Goal: Task Accomplishment & Management: Manage account settings

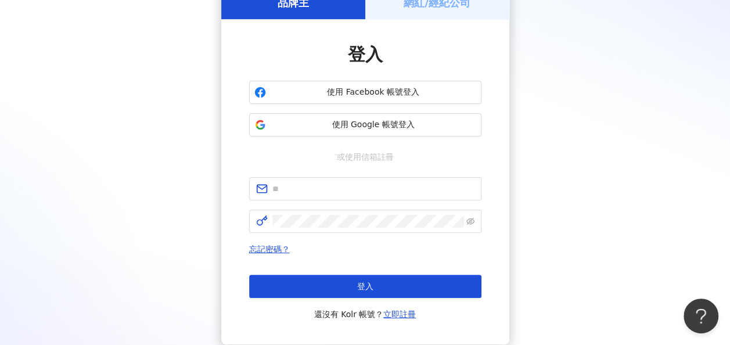
scroll to position [151, 0]
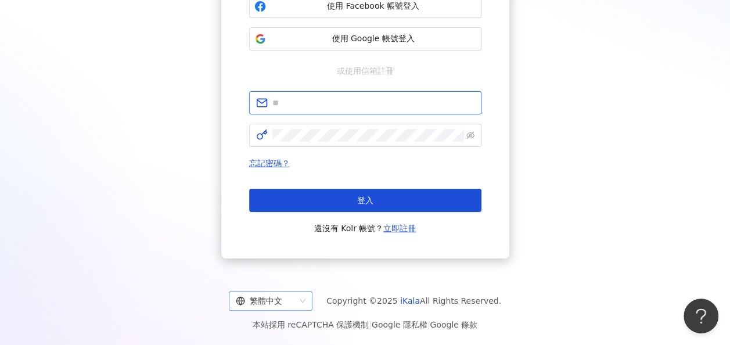
type input "**********"
click at [294, 310] on div "繁體中文" at bounding box center [271, 301] width 84 height 20
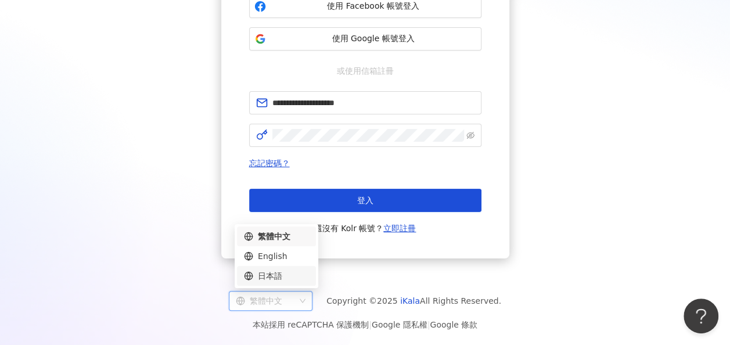
click at [283, 279] on div "日本語" at bounding box center [276, 276] width 65 height 13
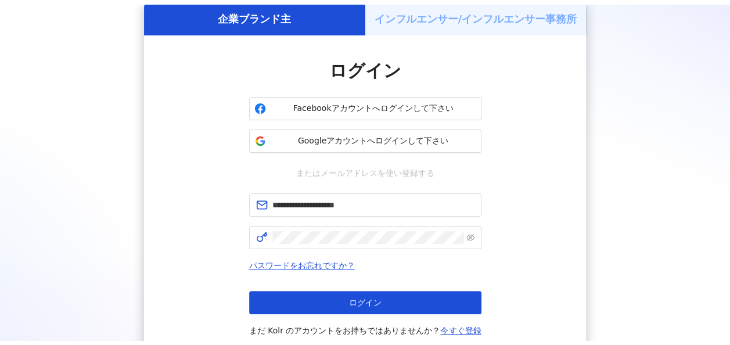
scroll to position [151, 0]
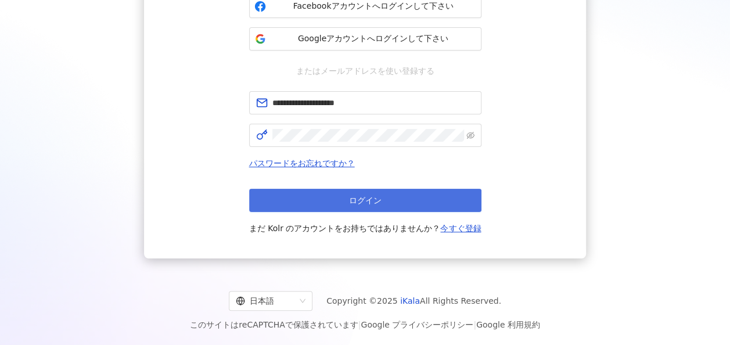
click at [402, 192] on button "ログイン" at bounding box center [365, 200] width 232 height 23
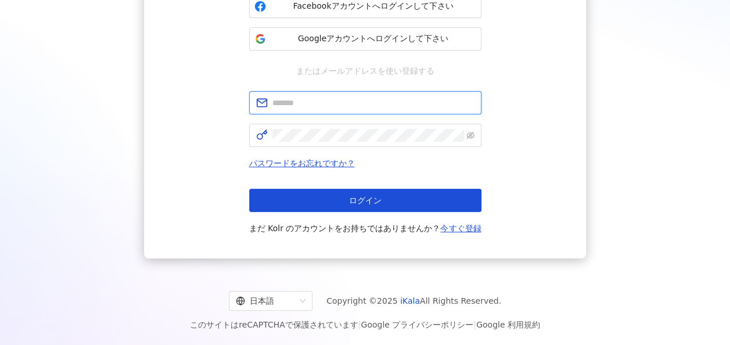
type input "**********"
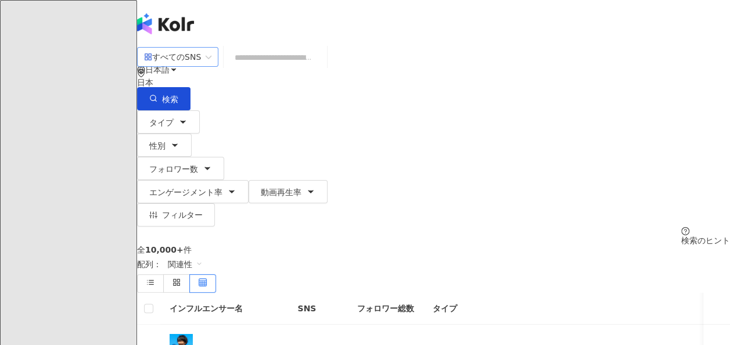
click at [211, 66] on span "すべてのSNS" at bounding box center [177, 57] width 67 height 19
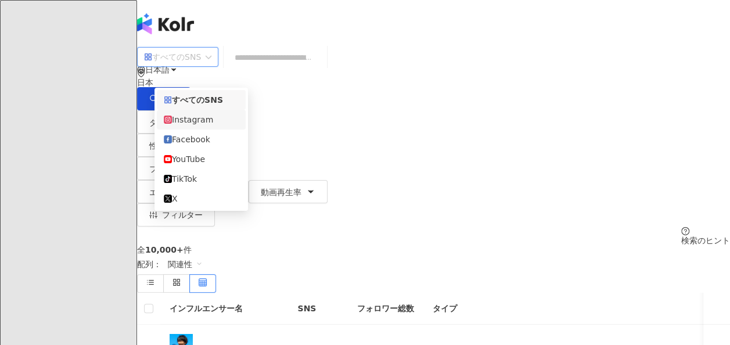
click at [216, 123] on div "Instagram" at bounding box center [201, 119] width 75 height 13
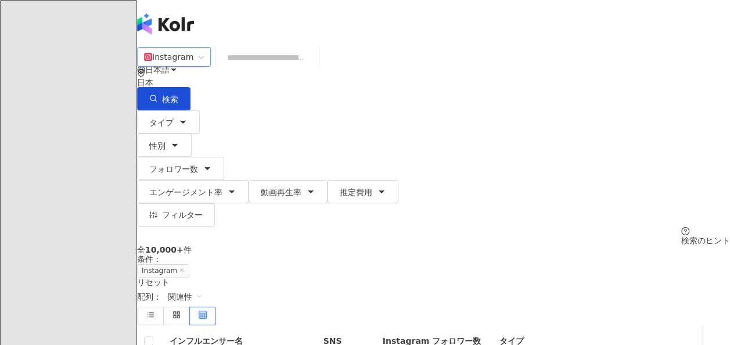
click at [279, 67] on input "search" at bounding box center [268, 57] width 94 height 22
paste input "**********"
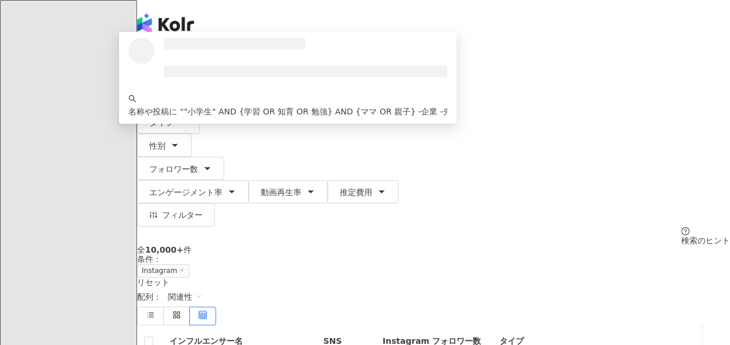
type input "**********"
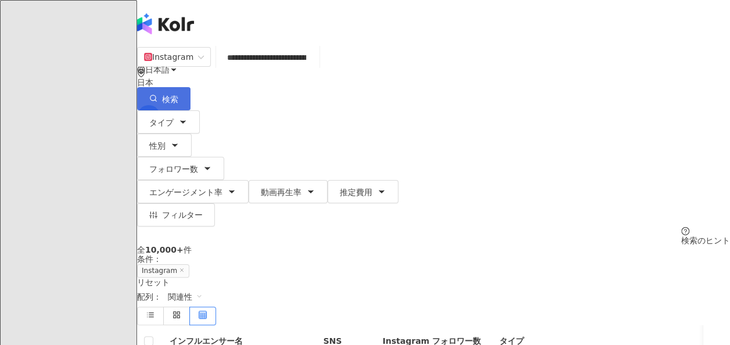
click at [191, 87] on button "検索" at bounding box center [163, 98] width 53 height 23
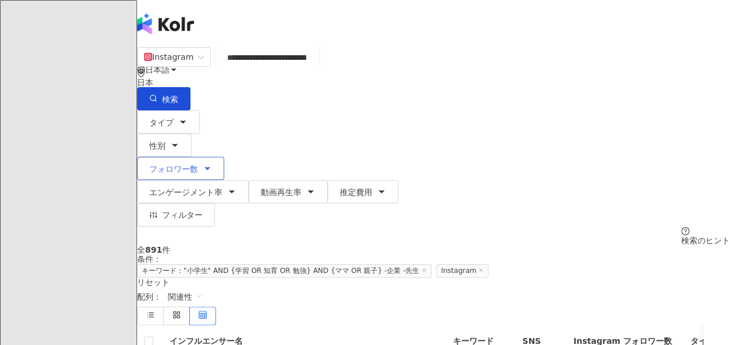
click at [224, 157] on button "フォロワー数" at bounding box center [180, 168] width 87 height 23
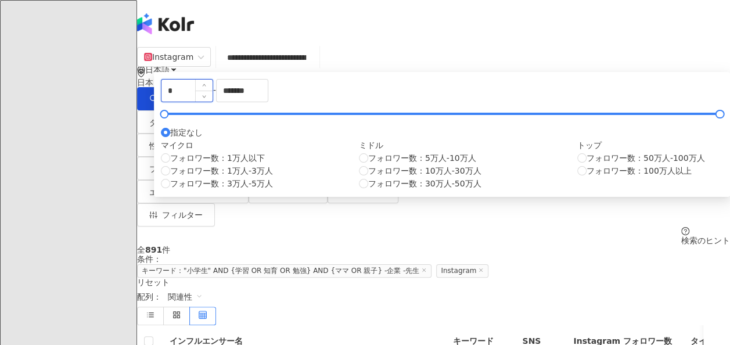
click at [213, 102] on input "*" at bounding box center [186, 91] width 51 height 22
type input "*"
type input "****"
click at [268, 102] on input "*******" at bounding box center [242, 91] width 51 height 22
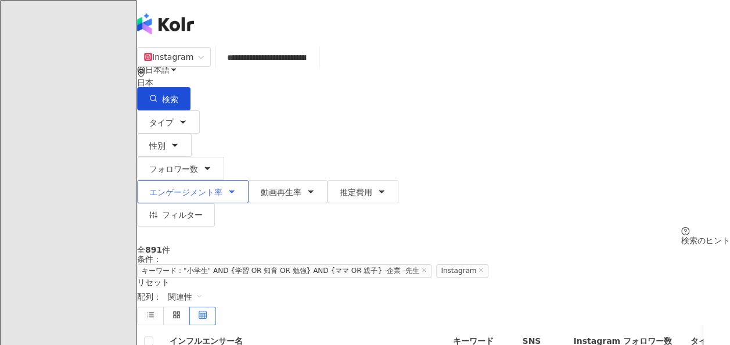
click at [249, 180] on button "エンゲージメント率" at bounding box center [193, 191] width 112 height 23
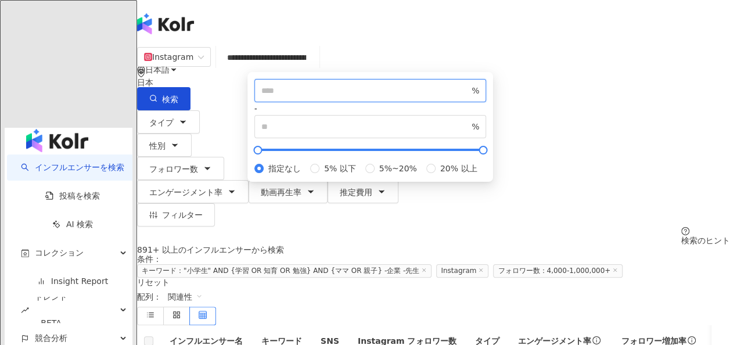
click at [441, 97] on input "number" at bounding box center [365, 90] width 208 height 13
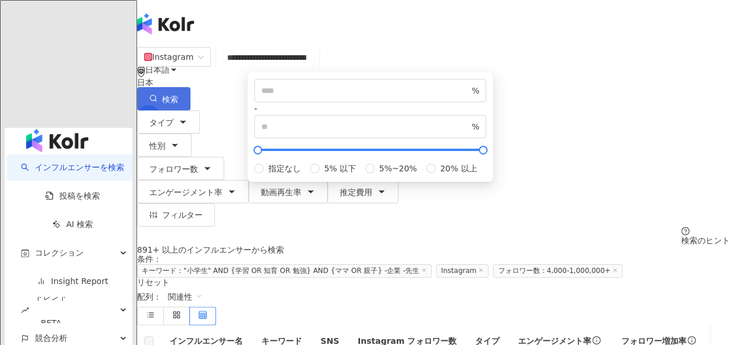
click at [178, 95] on span "検索" at bounding box center [170, 99] width 16 height 9
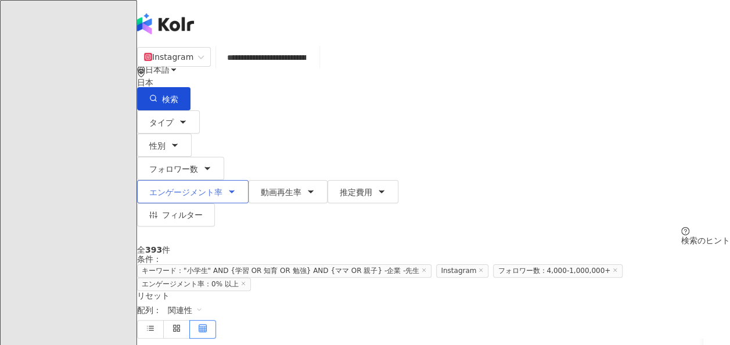
click at [222, 188] on span "エンゲージメント率" at bounding box center [185, 192] width 73 height 9
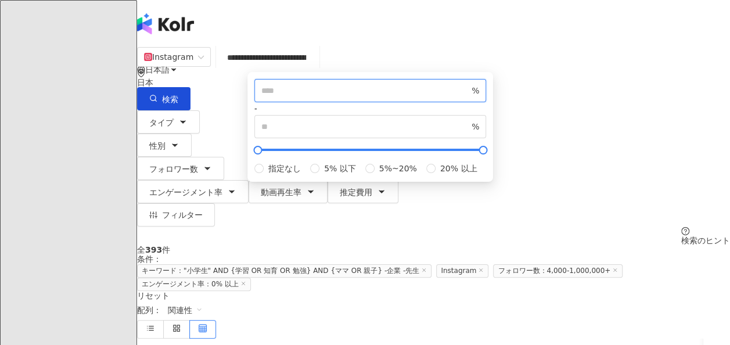
click at [429, 97] on input "***" at bounding box center [365, 90] width 208 height 13
type input "*"
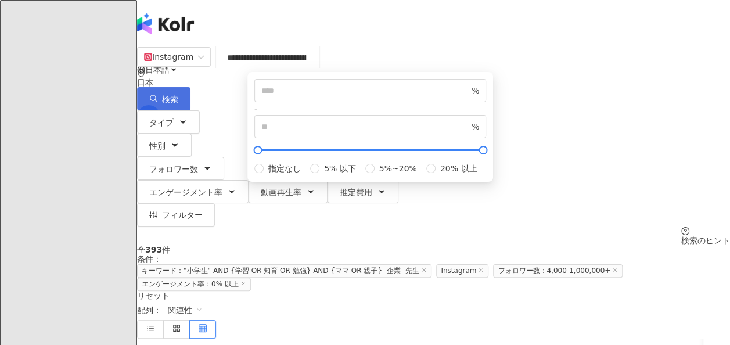
click at [191, 87] on button "検索" at bounding box center [163, 98] width 53 height 23
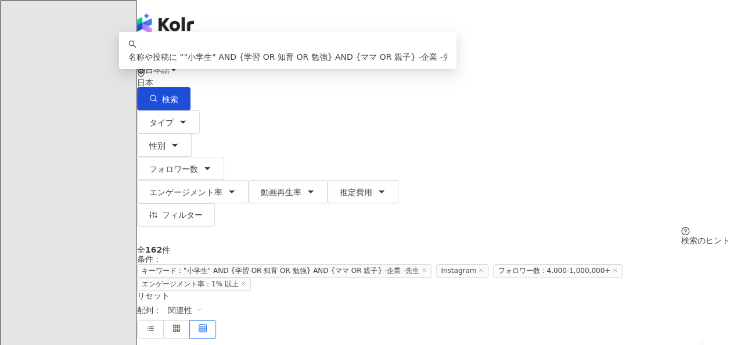
drag, startPoint x: 559, startPoint y: 64, endPoint x: 246, endPoint y: 64, distance: 312.5
click at [246, 64] on div "**********" at bounding box center [433, 78] width 593 height 64
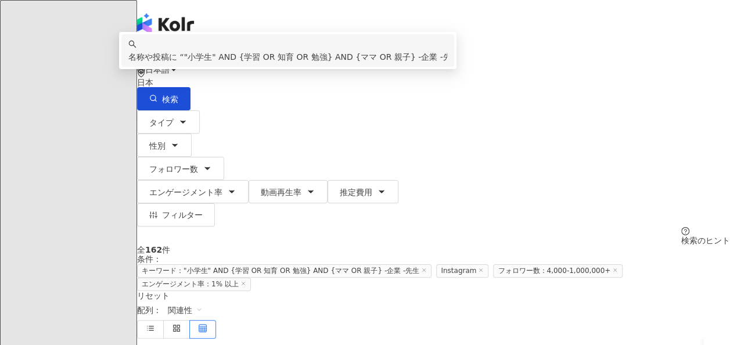
click at [415, 152] on div "**********" at bounding box center [433, 145] width 593 height 199
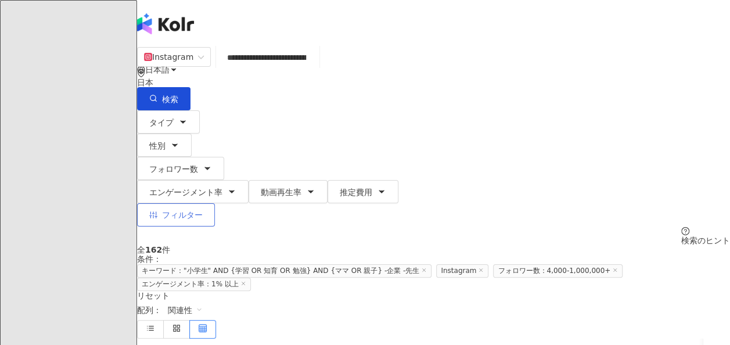
click at [203, 210] on span "フィルター" at bounding box center [182, 214] width 41 height 9
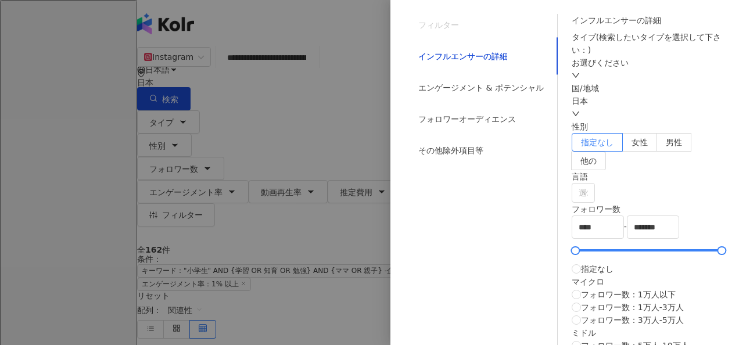
click at [367, 139] on div at bounding box center [369, 172] width 739 height 345
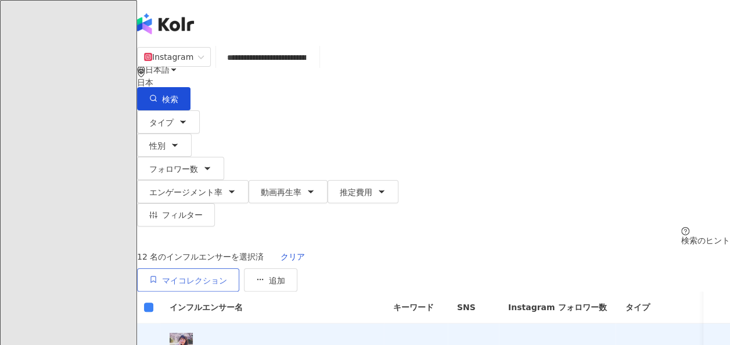
click at [227, 276] on span "マイコレクション" at bounding box center [194, 280] width 65 height 9
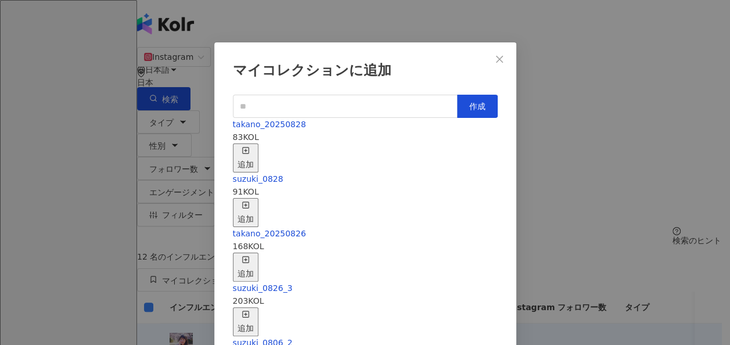
scroll to position [244, 0]
click at [490, 53] on button "Close" at bounding box center [499, 59] width 23 height 23
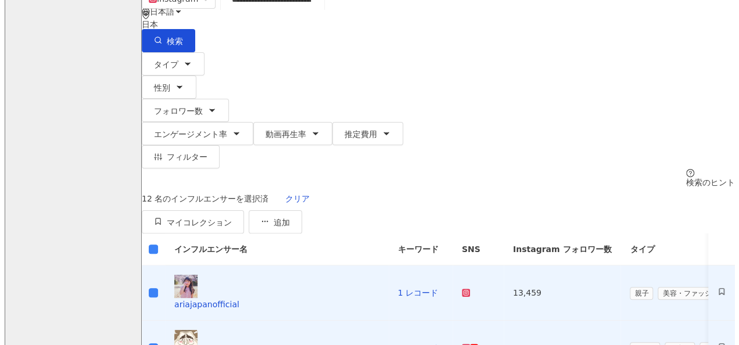
scroll to position [0, 0]
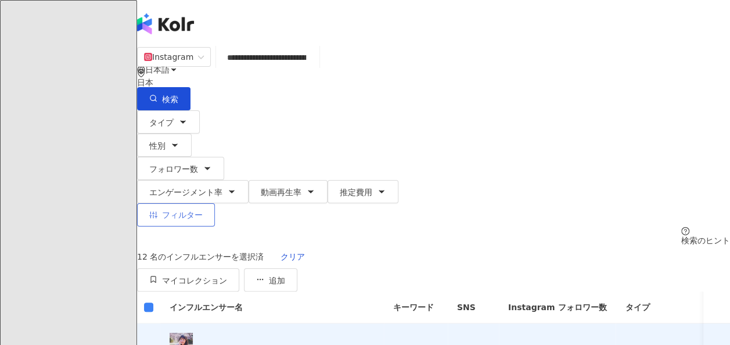
click at [203, 210] on span "フィルター" at bounding box center [182, 214] width 41 height 9
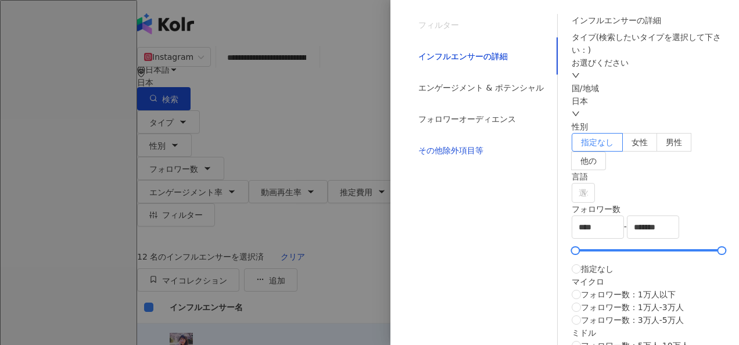
click at [454, 157] on div "その他除外項目等" at bounding box center [450, 150] width 65 height 13
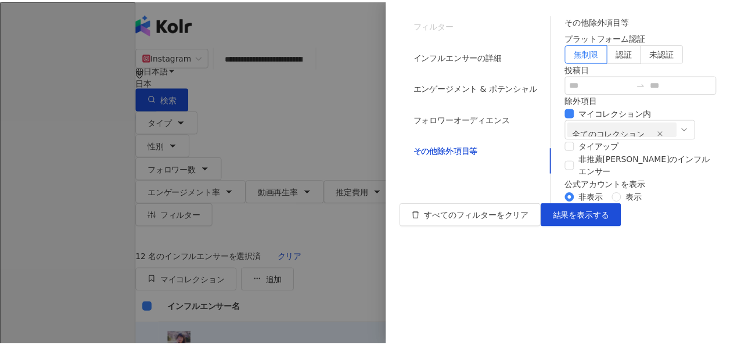
scroll to position [58, 0]
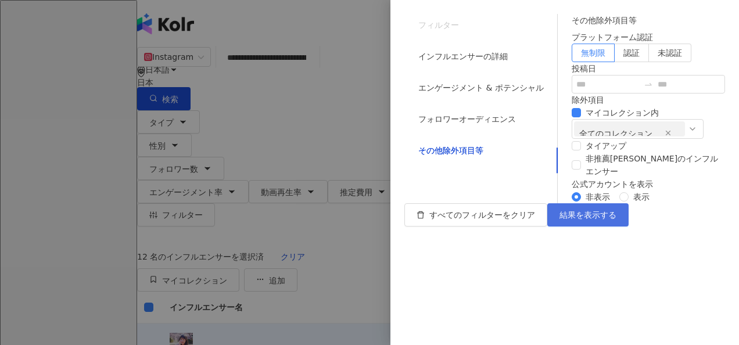
click at [628, 227] on button "結果を表示する" at bounding box center [587, 214] width 81 height 23
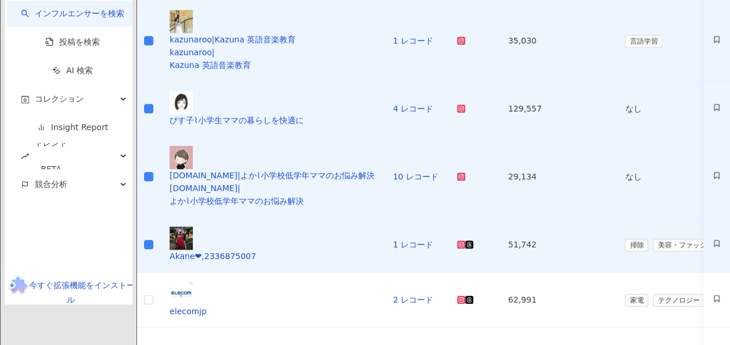
scroll to position [465, 0]
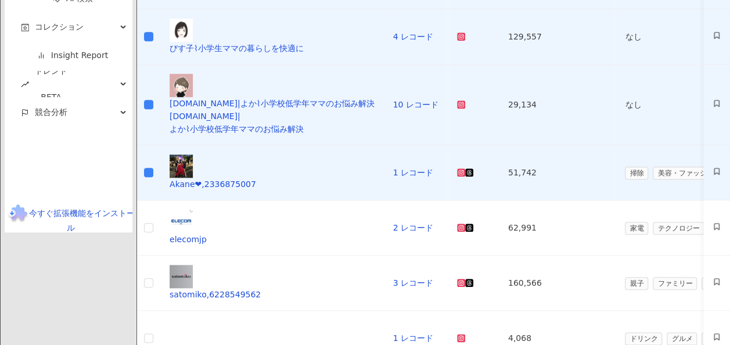
scroll to position [581, 0]
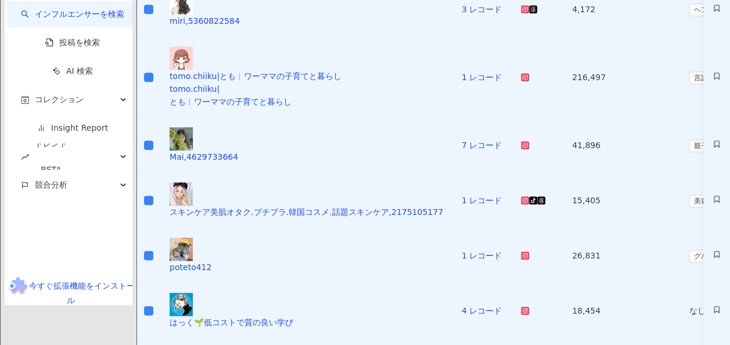
scroll to position [523, 0]
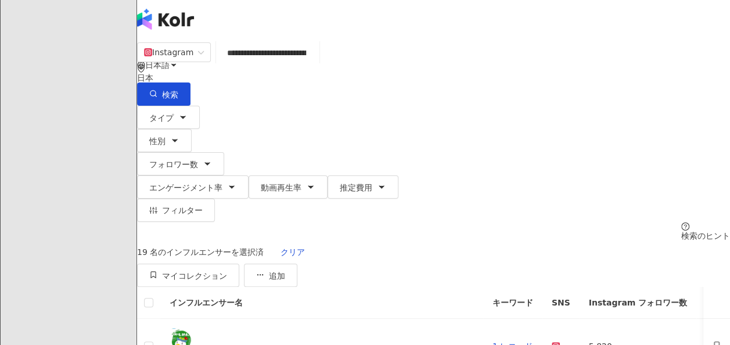
scroll to position [121, 0]
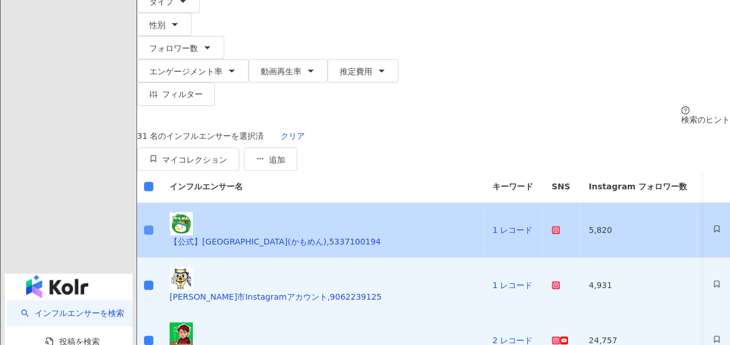
click at [153, 224] on label at bounding box center [148, 230] width 9 height 13
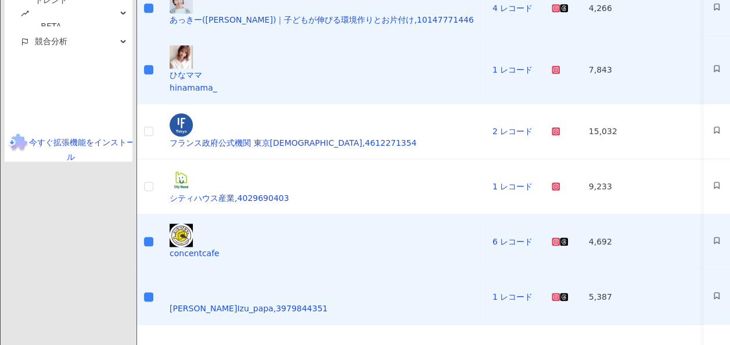
scroll to position [586, 0]
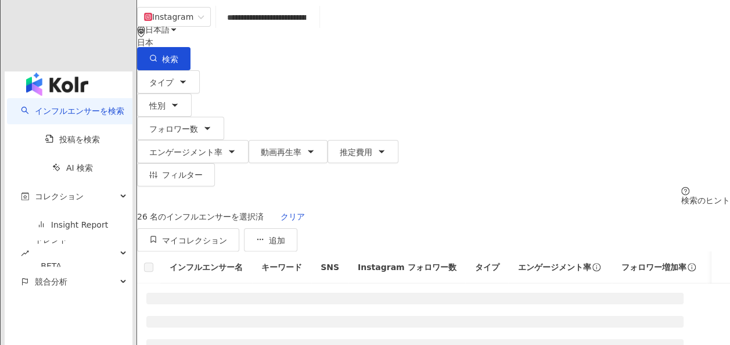
scroll to position [58, 0]
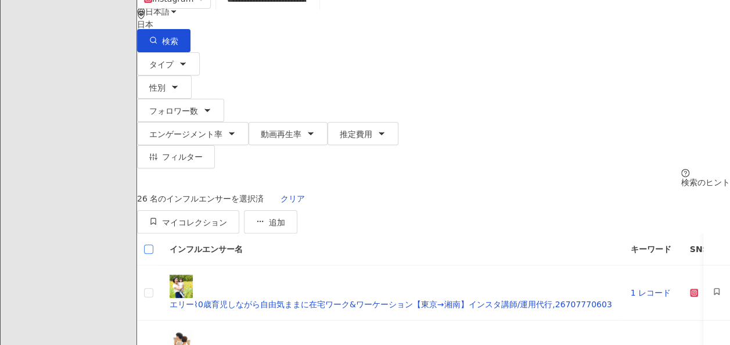
click at [153, 243] on label at bounding box center [148, 249] width 9 height 13
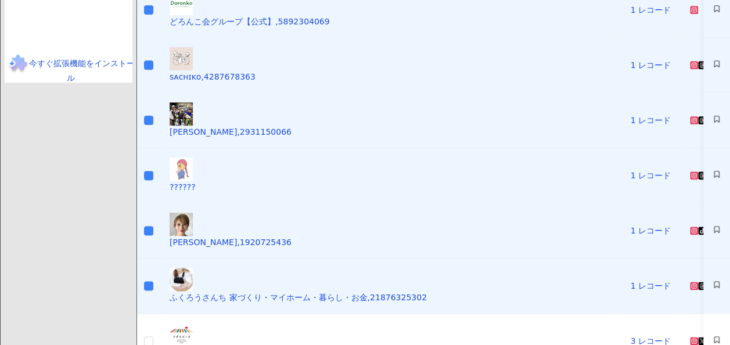
scroll to position [637, 0]
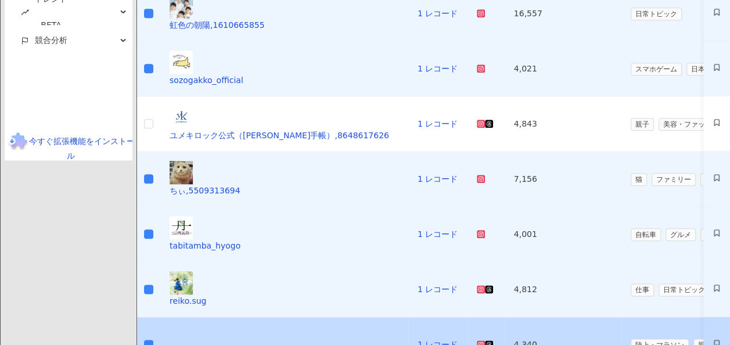
scroll to position [644, 0]
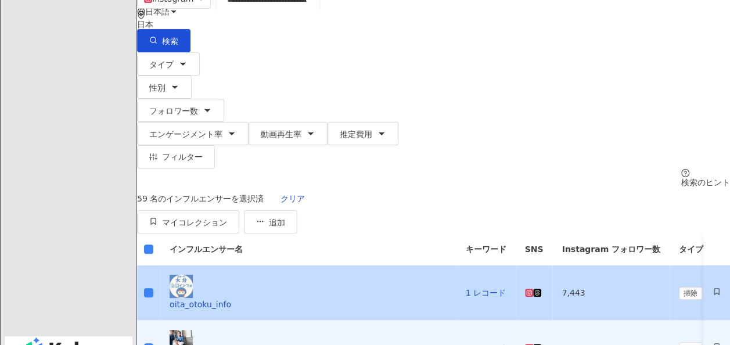
scroll to position [116, 0]
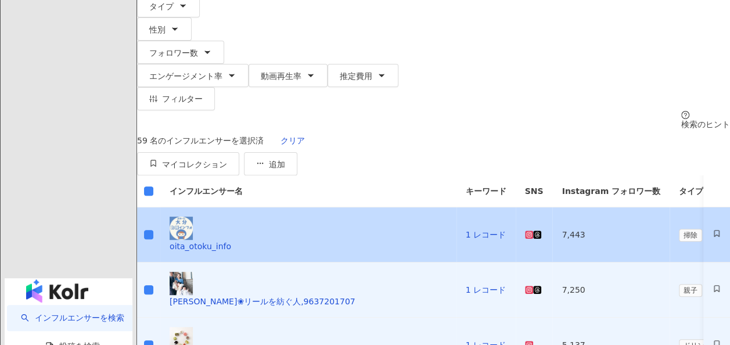
click at [160, 207] on td at bounding box center [148, 234] width 23 height 55
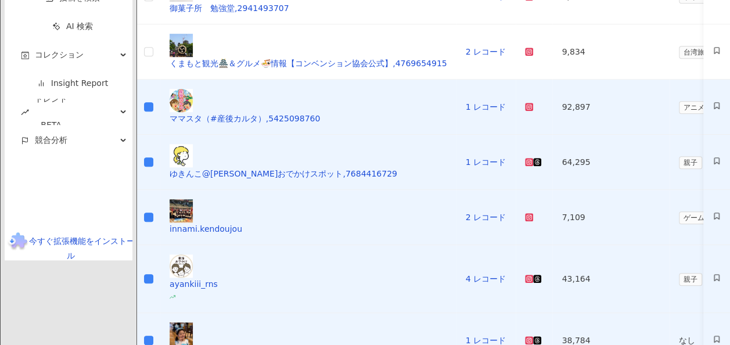
scroll to position [523, 0]
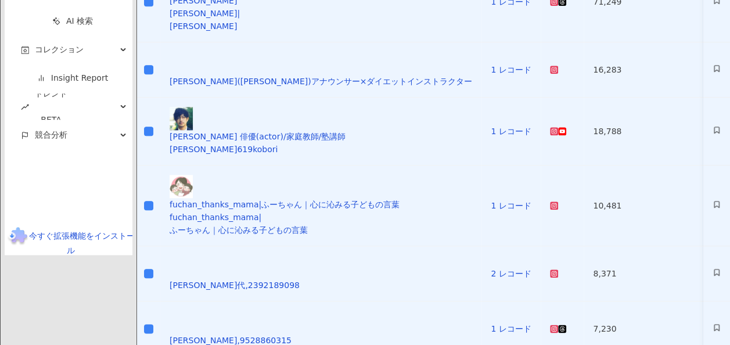
scroll to position [586, 0]
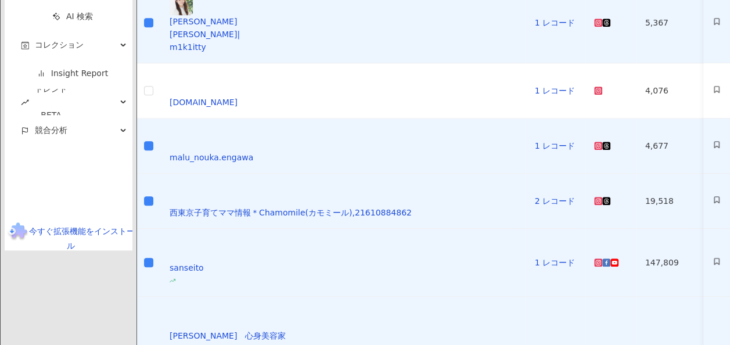
scroll to position [523, 0]
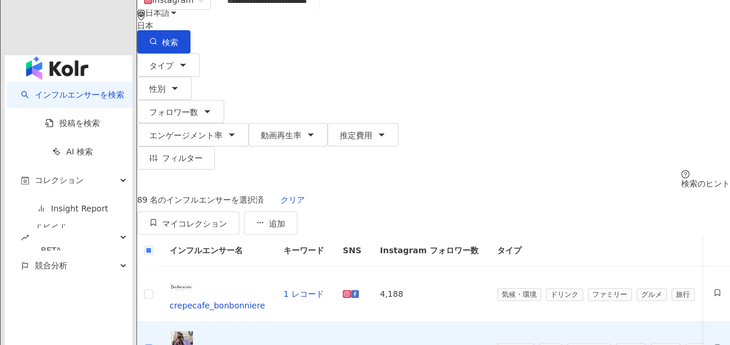
scroll to position [38, 0]
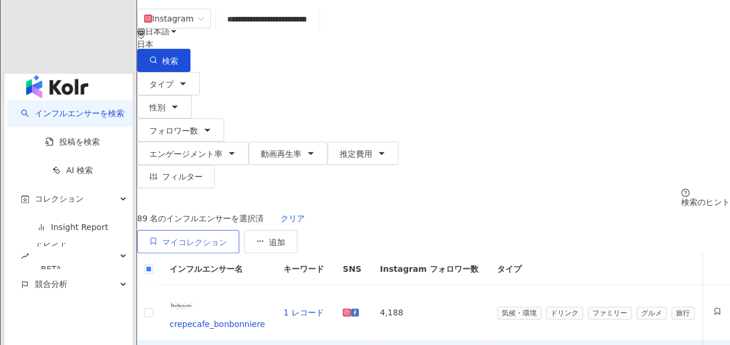
click at [227, 238] on span "マイコレクション" at bounding box center [194, 242] width 65 height 9
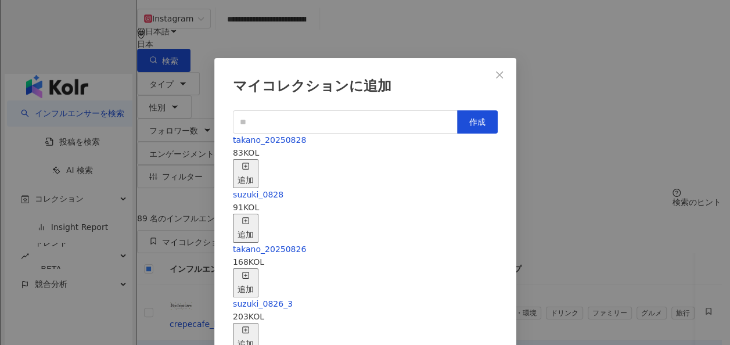
scroll to position [16, 0]
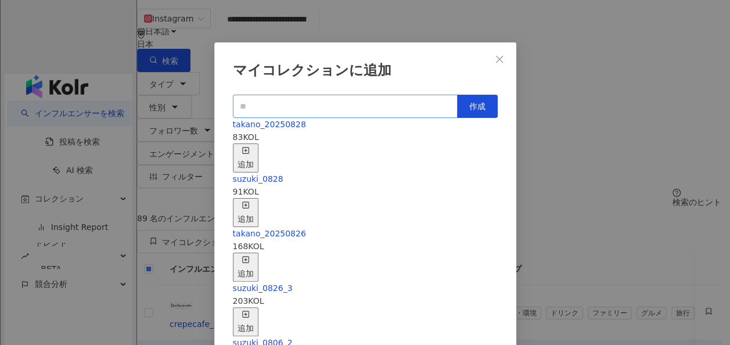
click at [318, 107] on input "text" at bounding box center [345, 106] width 225 height 23
type input "*"
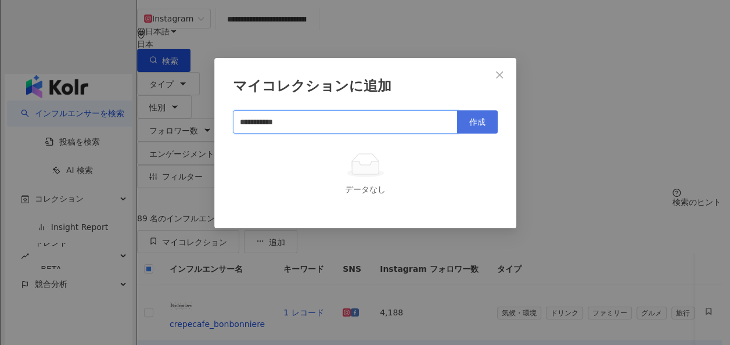
click at [461, 110] on button "作成" at bounding box center [477, 121] width 41 height 23
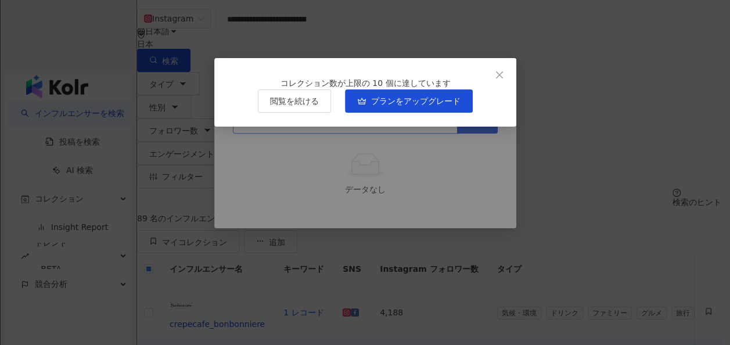
type input "**********"
click at [507, 74] on span "Close" at bounding box center [499, 74] width 23 height 9
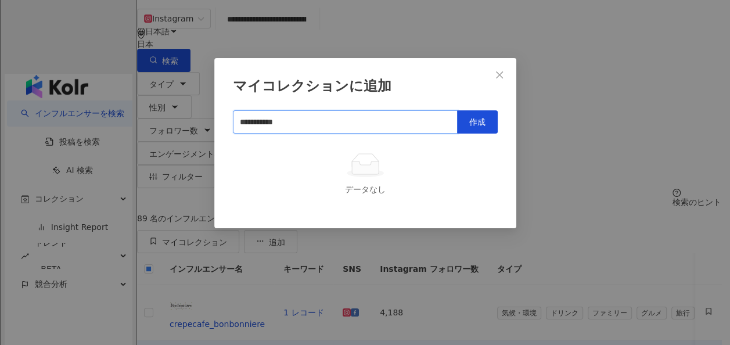
click at [408, 110] on input "**********" at bounding box center [345, 121] width 225 height 23
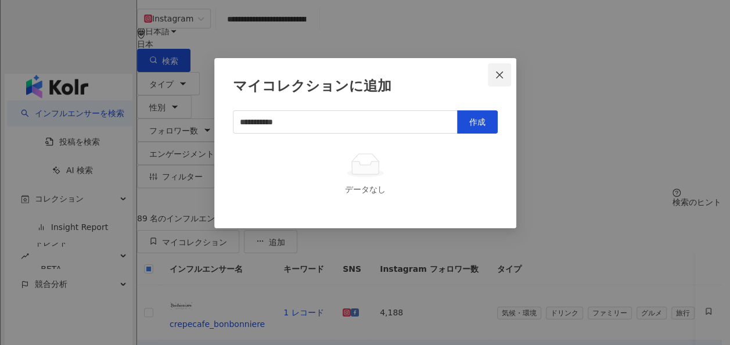
click at [495, 70] on icon "close" at bounding box center [499, 74] width 9 height 9
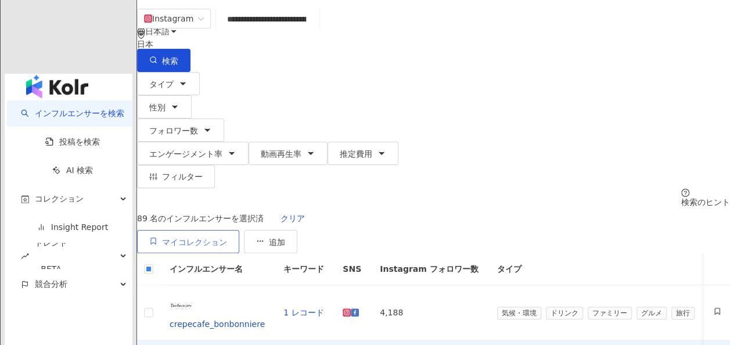
click at [227, 238] on span "マイコレクション" at bounding box center [194, 242] width 65 height 9
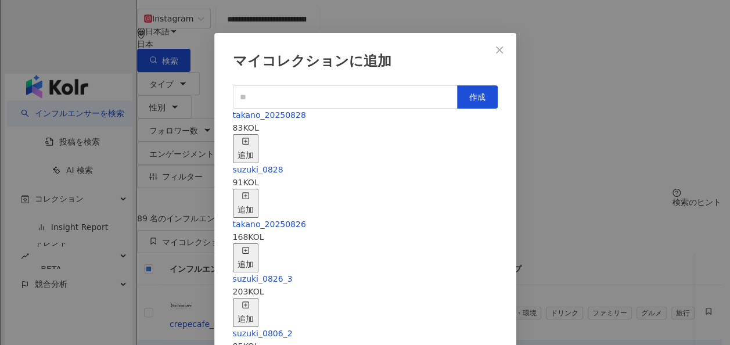
scroll to position [30, 0]
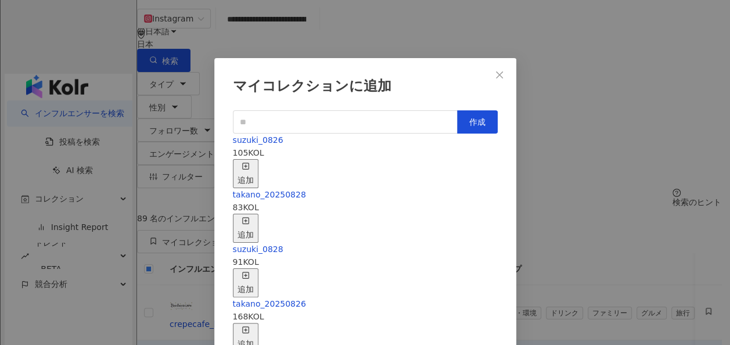
scroll to position [0, 0]
click at [268, 145] on span "suzuki_0826" at bounding box center [258, 139] width 51 height 9
click at [489, 71] on span "Close" at bounding box center [499, 74] width 23 height 9
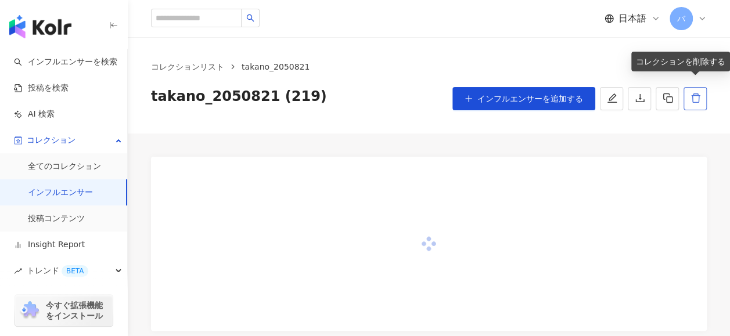
click at [701, 102] on icon "delete" at bounding box center [696, 98] width 10 height 10
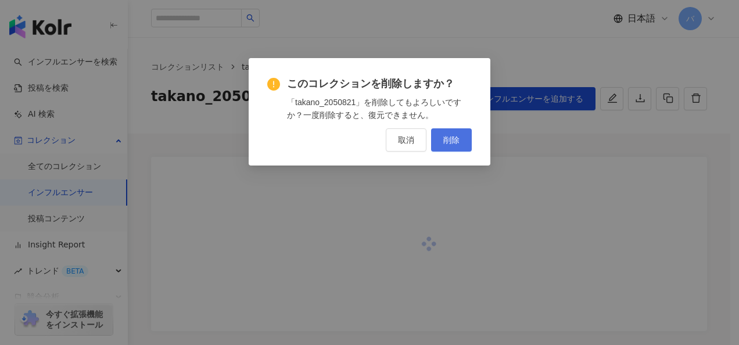
click at [454, 137] on span "削除" at bounding box center [451, 139] width 16 height 9
click at [451, 139] on span "削除" at bounding box center [451, 139] width 16 height 9
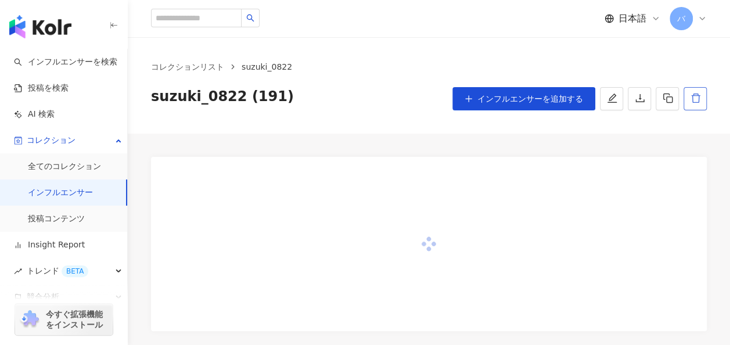
click at [696, 103] on icon "delete" at bounding box center [696, 98] width 10 height 10
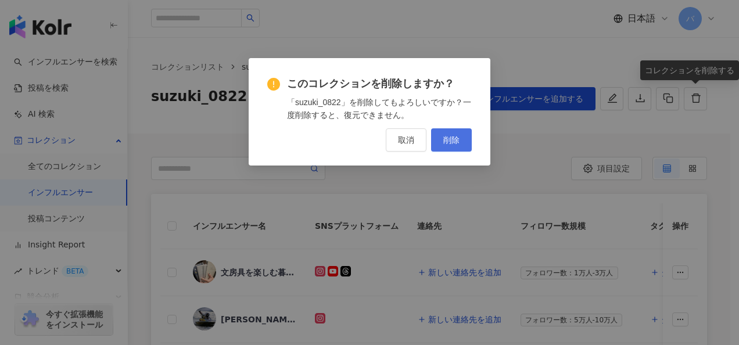
click at [457, 145] on span "削除" at bounding box center [451, 139] width 16 height 9
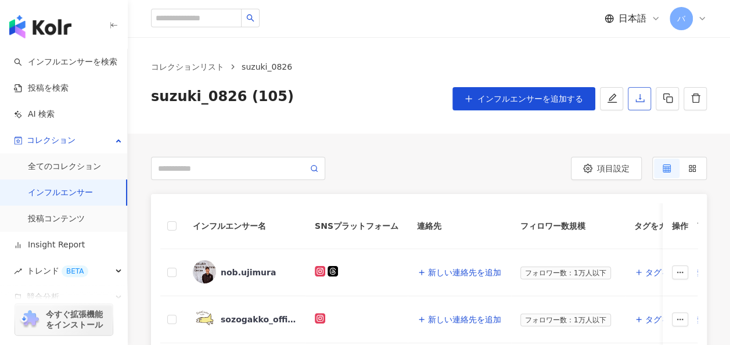
click at [643, 98] on icon "download" at bounding box center [640, 98] width 10 height 10
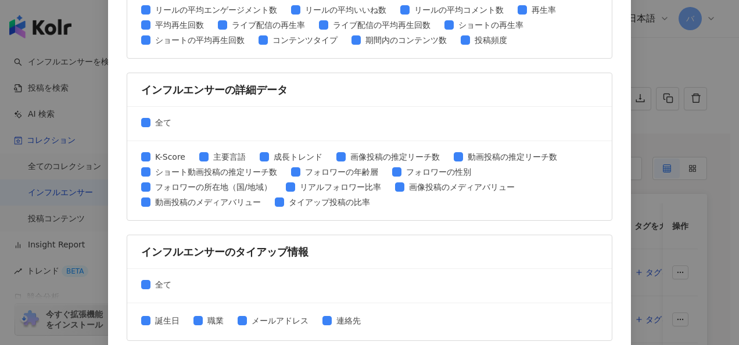
scroll to position [598, 0]
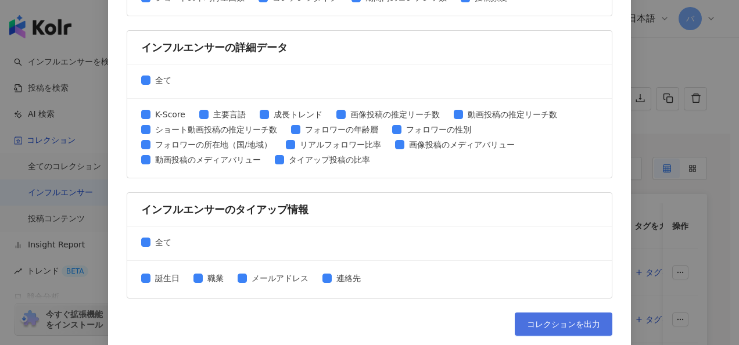
click at [542, 319] on span "コレクションを出力" at bounding box center [563, 323] width 73 height 9
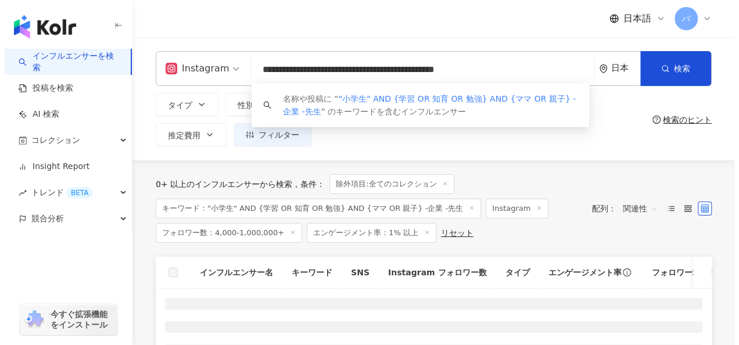
scroll to position [58, 0]
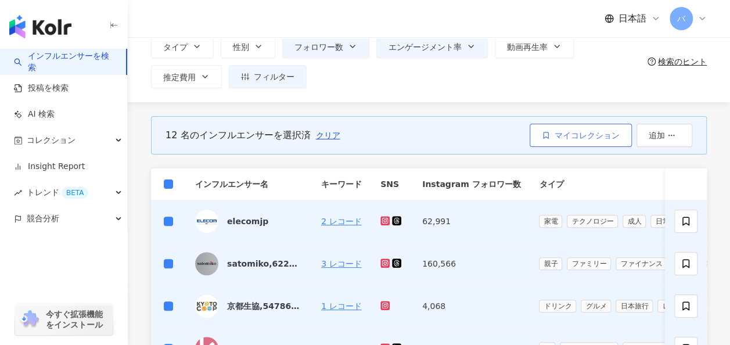
click at [586, 135] on span "マイコレクション" at bounding box center [587, 135] width 65 height 9
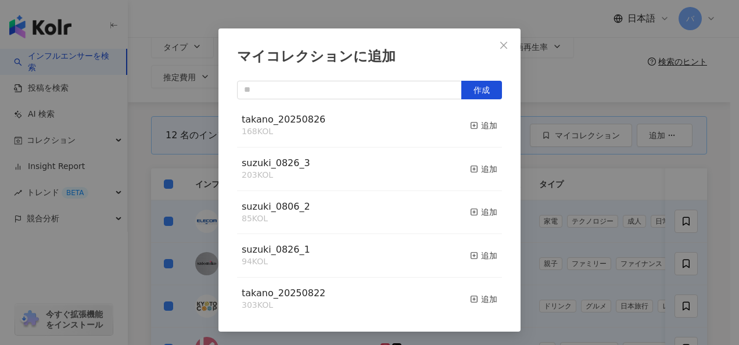
scroll to position [156, 0]
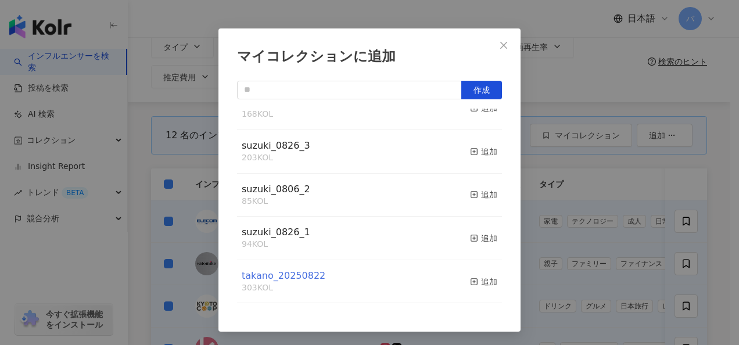
click at [289, 273] on span "takano_20250822" at bounding box center [284, 275] width 84 height 11
click at [496, 36] on button "Close" at bounding box center [503, 45] width 23 height 23
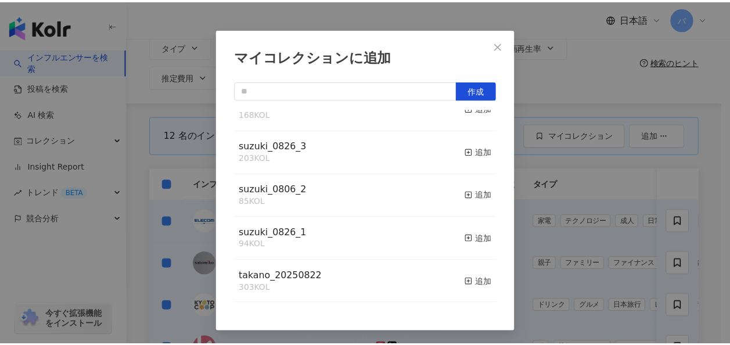
scroll to position [0, 0]
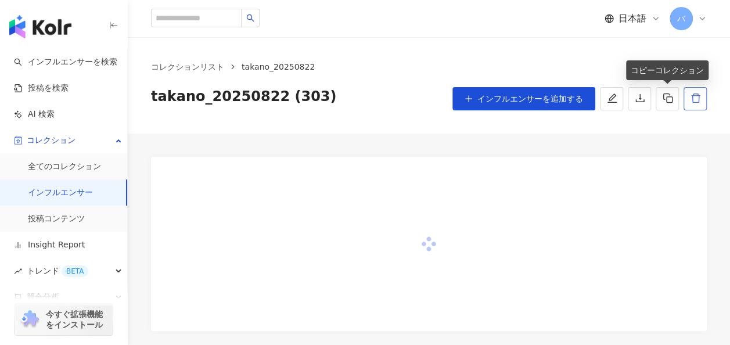
click at [691, 95] on icon "delete" at bounding box center [696, 98] width 10 height 10
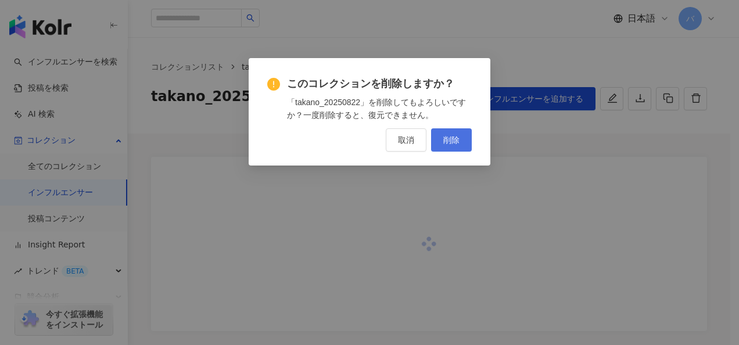
click at [457, 141] on span "削除" at bounding box center [451, 139] width 16 height 9
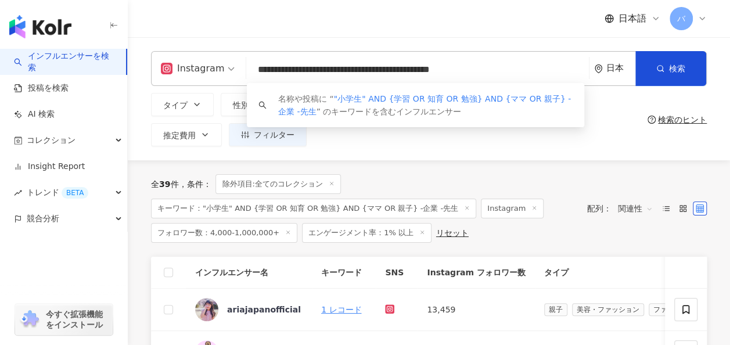
drag, startPoint x: 558, startPoint y: 73, endPoint x: 196, endPoint y: 53, distance: 361.9
click at [196, 53] on div "**********" at bounding box center [429, 68] width 556 height 35
paste input "search"
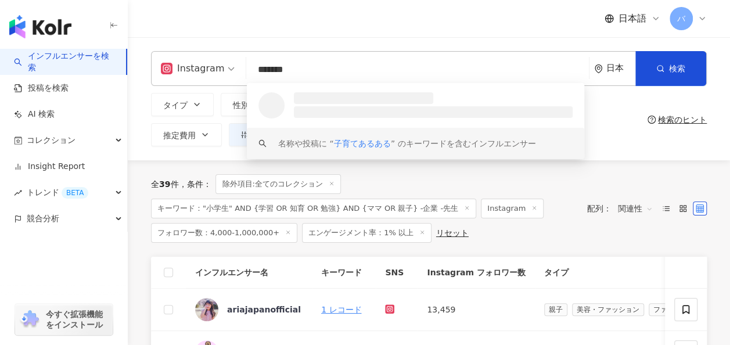
click at [389, 180] on div "全 39 件 条件 ： 除外項目:全てのコレクション キーワード："小学生" AND {学習 OR 知育 OR 勉強} AND {ママ OR 親子} -企業 …" at bounding box center [363, 208] width 425 height 69
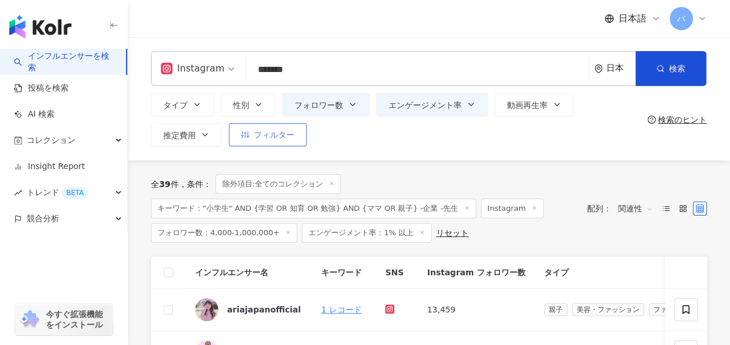
click at [288, 134] on span "フィルター" at bounding box center [274, 134] width 41 height 9
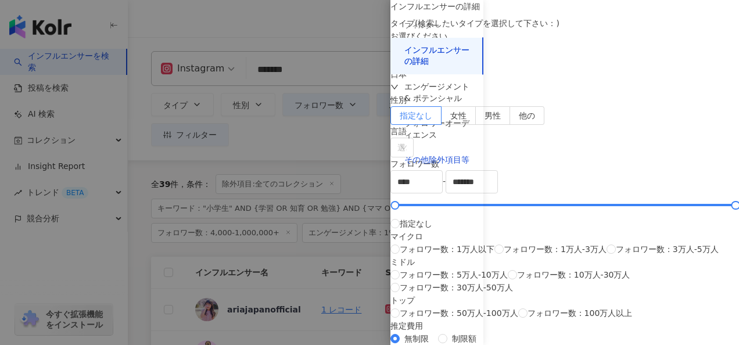
click at [454, 164] on div "その他除外項目等" at bounding box center [436, 161] width 65 height 12
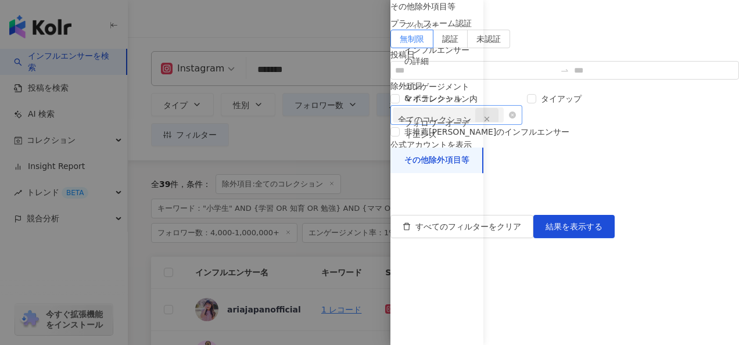
click at [489, 121] on line "button" at bounding box center [487, 119] width 4 height 4
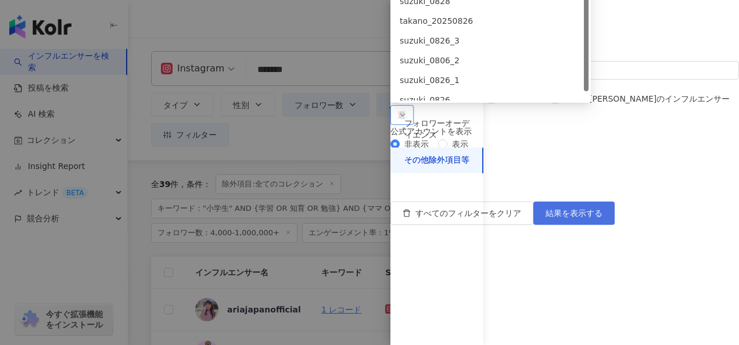
click at [615, 225] on button "結果を表示する" at bounding box center [573, 213] width 81 height 23
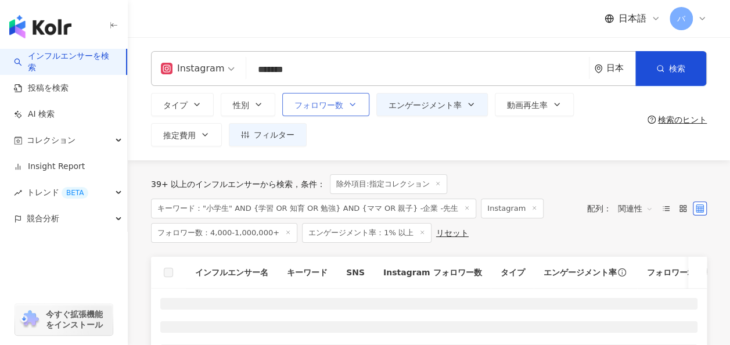
click at [354, 101] on icon "button" at bounding box center [352, 104] width 9 height 9
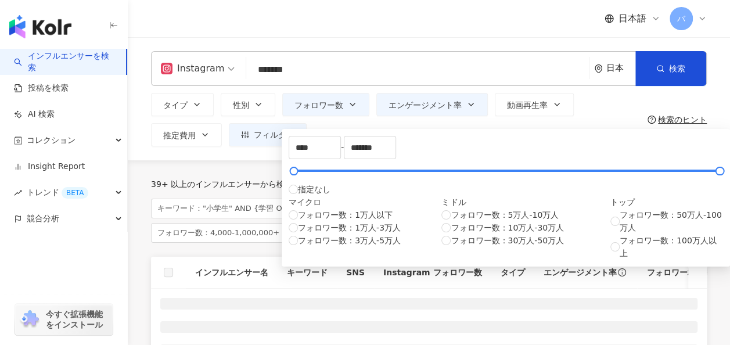
click at [512, 123] on div "**** - ******* 指定なし マイクロ フォロワー数：1万人以下 フォロワー数：1万人-3万人 フォロワー数：3万人-5万人 ミドル フォロワー数：…" at bounding box center [506, 194] width 448 height 143
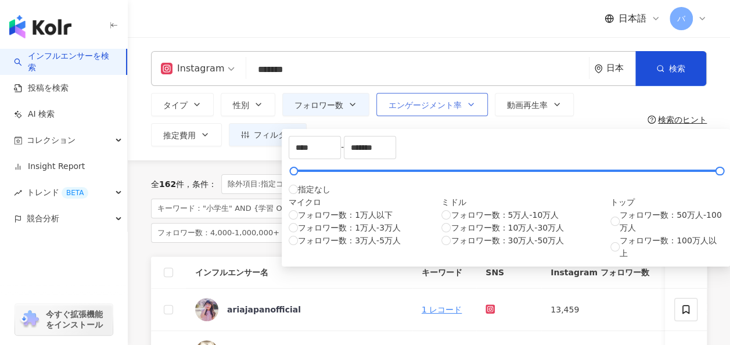
click at [464, 112] on button "エンゲージメント率" at bounding box center [432, 104] width 112 height 23
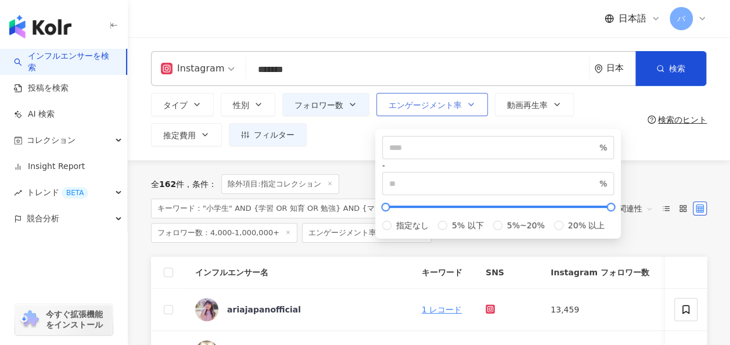
click at [464, 112] on button "エンゲージメント率" at bounding box center [432, 104] width 112 height 23
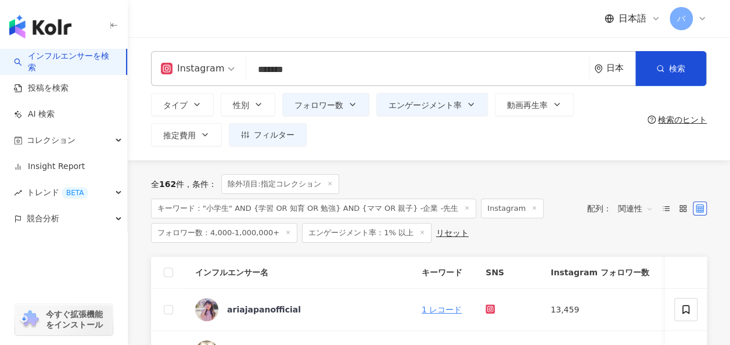
click at [459, 142] on div "タイプ 性別 フォロワー数 エンゲージメント率 動画再生率 推定費用 フィルター フィルター インフルエンサーの詳細 エンゲージメント & ポテンシャル フォ…" at bounding box center [397, 119] width 492 height 53
click at [375, 63] on input "*******" at bounding box center [417, 70] width 333 height 22
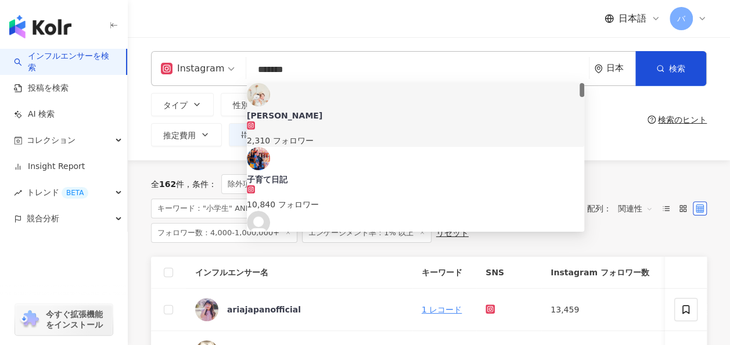
click at [610, 159] on div "Instagram ******* 日本 検索 f4c3e8e2-0eb8-4c0d-b8c7-390db4629df9 685c396f-091b-431f…" at bounding box center [429, 98] width 602 height 123
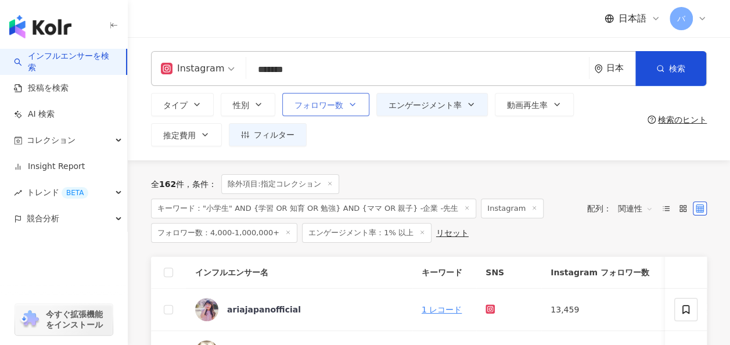
click at [351, 110] on button "フォロワー数" at bounding box center [325, 104] width 87 height 23
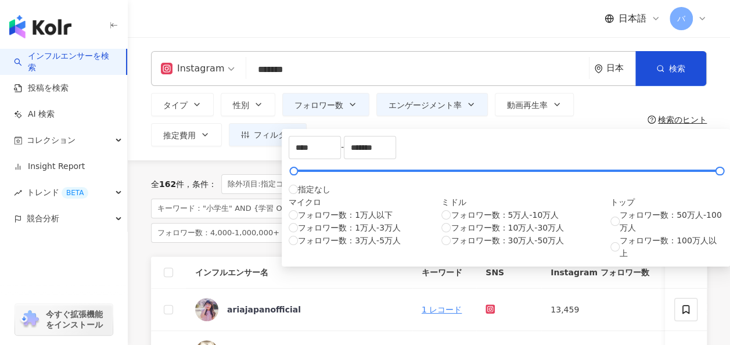
click at [397, 126] on div "**** - ******* 指定なし マイクロ フォロワー数：1万人以下 フォロワー数：1万人-3万人 フォロワー数：3万人-5万人 ミドル フォロワー数：…" at bounding box center [506, 194] width 448 height 143
click at [437, 108] on span "エンゲージメント率" at bounding box center [425, 104] width 73 height 9
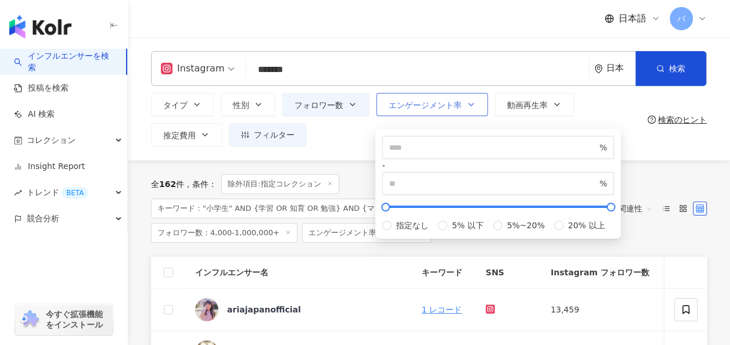
click at [436, 109] on span "エンゲージメント率" at bounding box center [425, 104] width 73 height 9
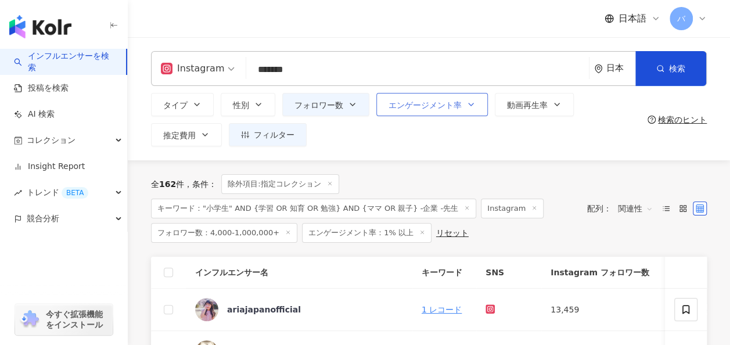
click at [435, 109] on span "エンゲージメント率" at bounding box center [425, 104] width 73 height 9
click at [340, 135] on div "タイプ 性別 フォロワー数 エンゲージメント率 動画再生率 推定費用 フィルター フィルター インフルエンサーの詳細 エンゲージメント & ポテンシャル フォ…" at bounding box center [397, 119] width 492 height 53
click at [349, 74] on input "*******" at bounding box center [417, 70] width 333 height 22
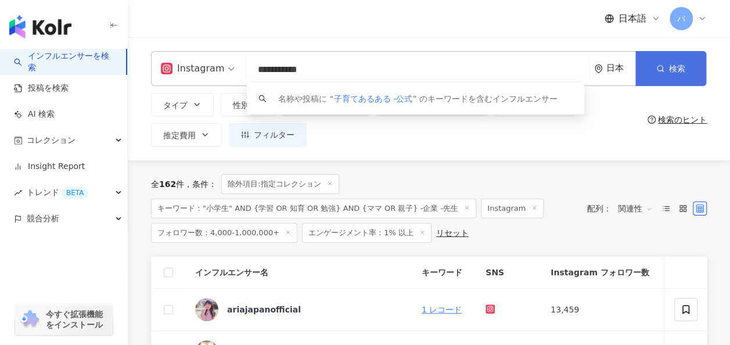
type input "**********"
click at [641, 67] on button "検索" at bounding box center [670, 68] width 71 height 35
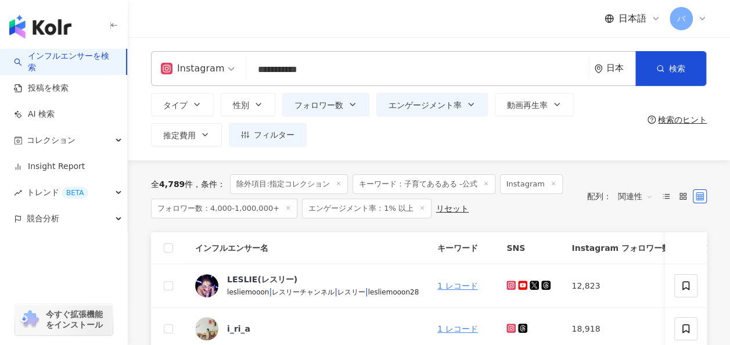
click at [344, 71] on input "**********" at bounding box center [417, 70] width 333 height 22
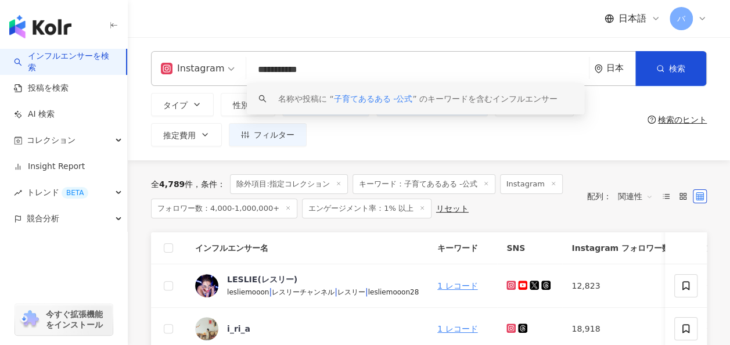
click at [340, 142] on div "タイプ 性別 フォロワー数 エンゲージメント率 動画再生率 推定費用 フィルター フィルター インフルエンサーの詳細 エンゲージメント & ポテンシャル フォ…" at bounding box center [397, 119] width 492 height 53
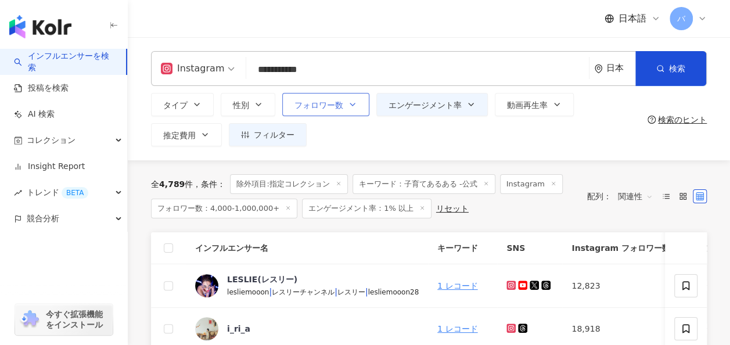
click at [341, 100] on span "フォロワー数" at bounding box center [319, 104] width 49 height 9
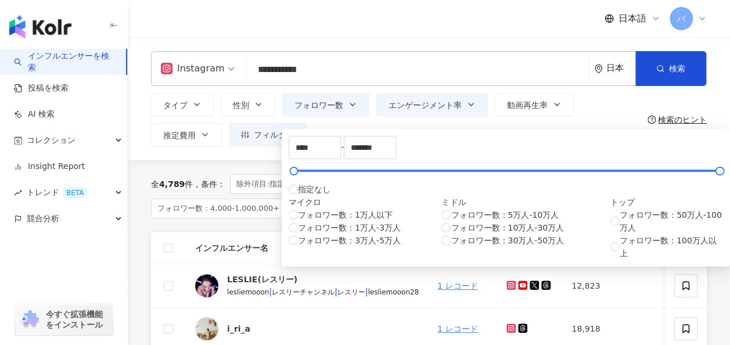
click at [320, 120] on div "タイプ 性別 フォロワー数 エンゲージメント率 動画再生率 推定費用 フィルター フィルター インフルエンサーの詳細 エンゲージメント & ポテンシャル フォ…" at bounding box center [397, 119] width 492 height 53
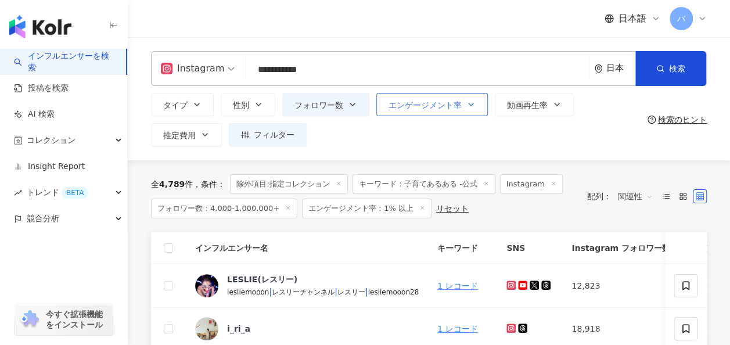
click at [416, 107] on span "エンゲージメント率" at bounding box center [425, 104] width 73 height 9
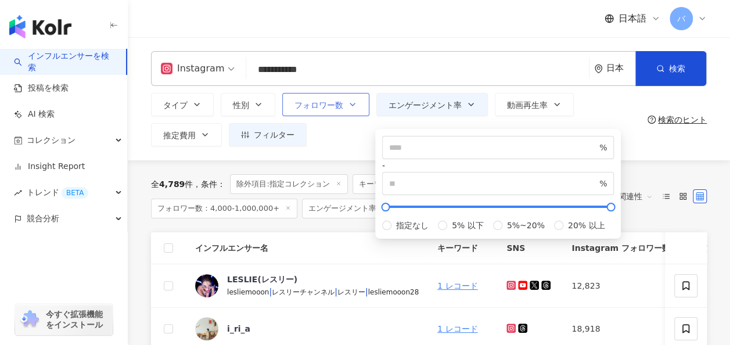
click at [351, 110] on button "フォロワー数" at bounding box center [325, 104] width 87 height 23
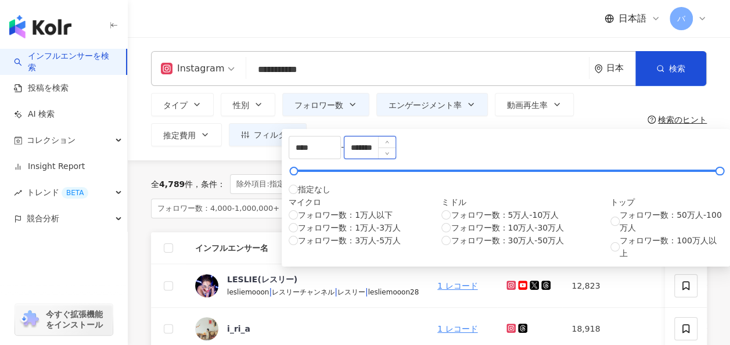
click at [396, 146] on input "*******" at bounding box center [369, 148] width 51 height 22
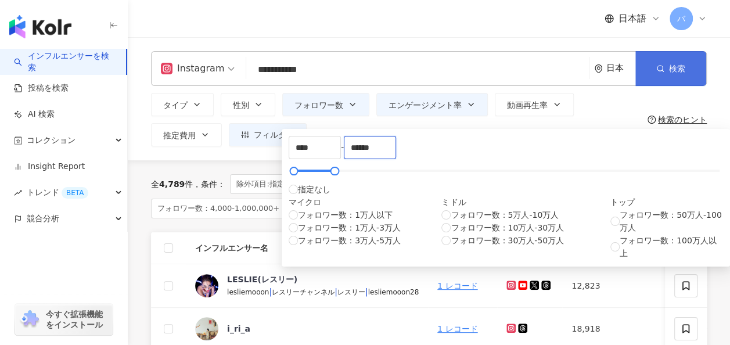
type input "******"
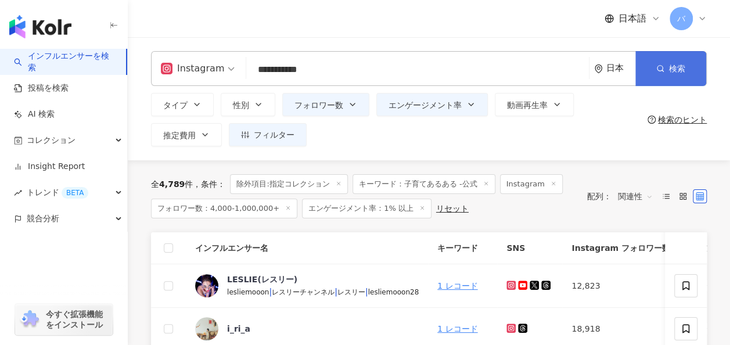
click at [655, 63] on button "検索" at bounding box center [670, 68] width 71 height 35
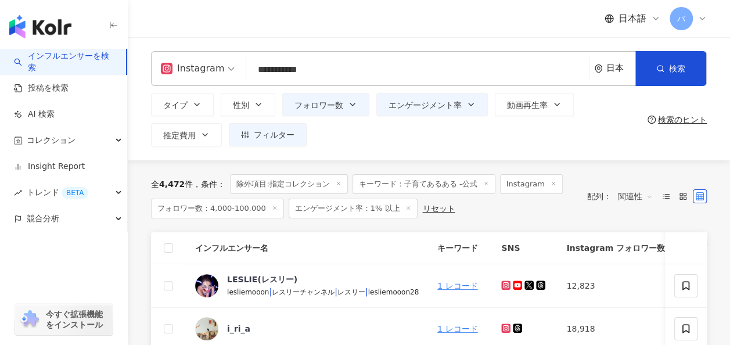
click at [362, 70] on input "**********" at bounding box center [417, 70] width 333 height 22
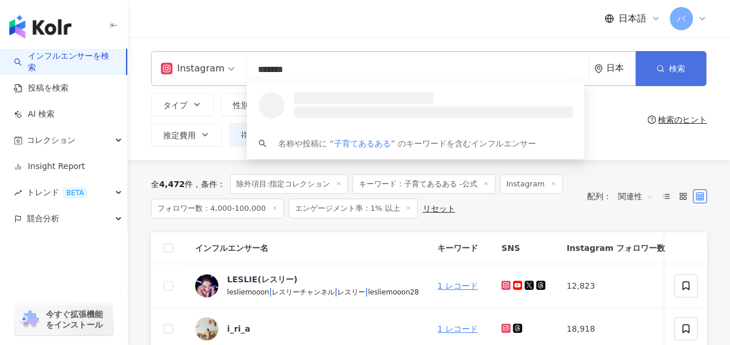
click at [658, 68] on icon "button" at bounding box center [660, 68] width 8 height 8
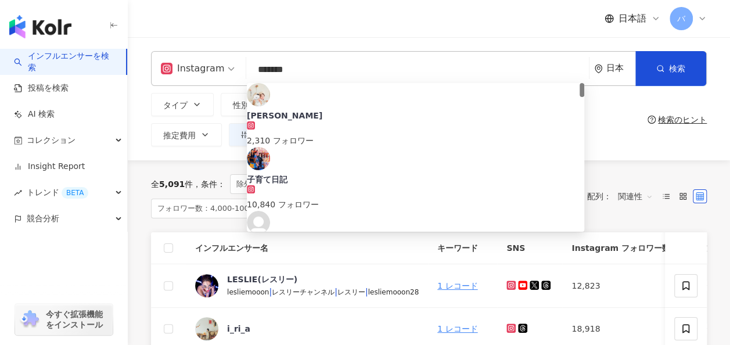
drag, startPoint x: 244, startPoint y: 70, endPoint x: 215, endPoint y: 56, distance: 32.2
click at [206, 68] on div "Instagram ******* 日本 検索 f4c3e8e2-0eb8-4c0d-b8c7-390db4629df9 丸山未央 2,310 フォロワー 子…" at bounding box center [429, 68] width 556 height 35
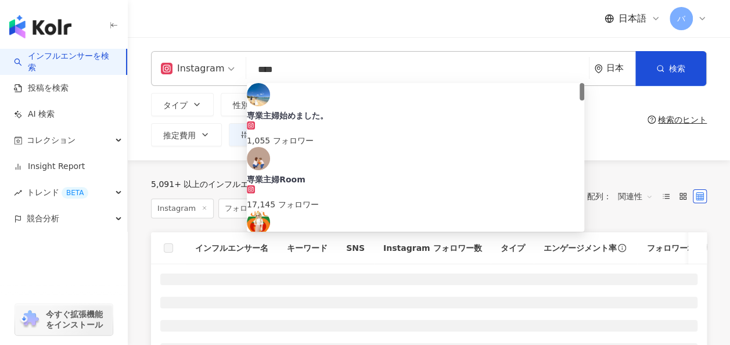
type input "****"
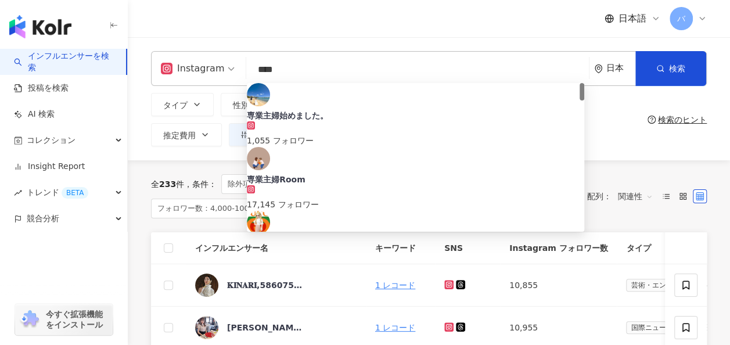
click at [419, 66] on input "****" at bounding box center [417, 70] width 333 height 22
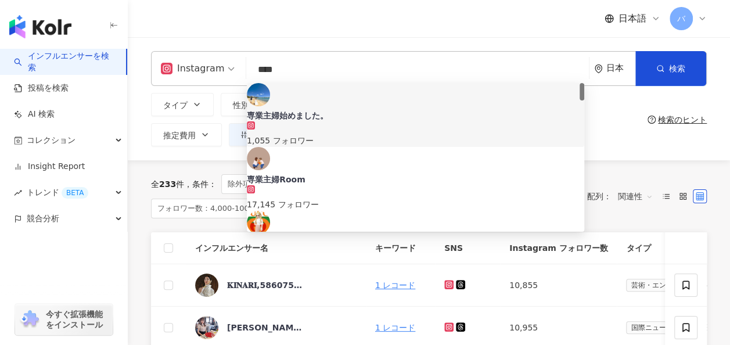
click at [604, 131] on div "タイプ 性別 フォロワー数 エンゲージメント率 動画再生率 推定費用 フィルター フィルター インフルエンサーの詳細 エンゲージメント & ポテンシャル フォ…" at bounding box center [397, 119] width 492 height 53
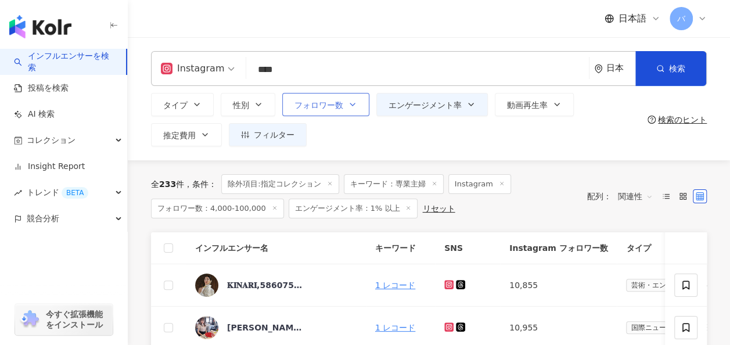
click at [355, 106] on icon "button" at bounding box center [352, 104] width 9 height 9
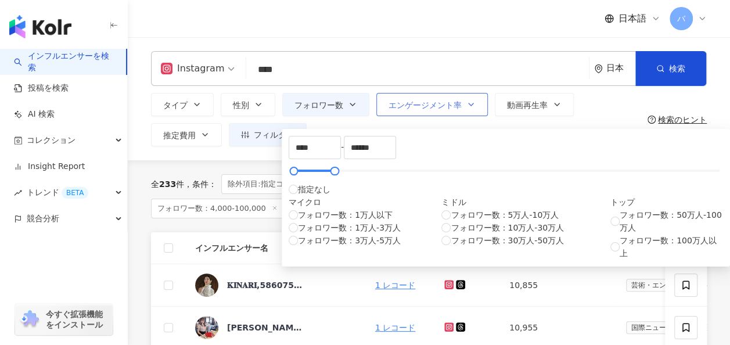
click at [438, 103] on span "エンゲージメント率" at bounding box center [425, 104] width 73 height 9
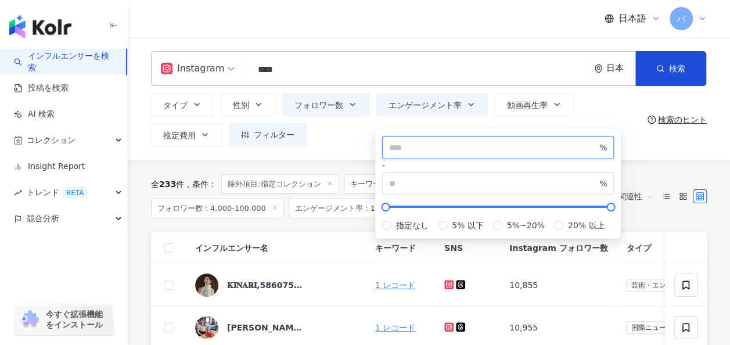
click at [405, 152] on input "*" at bounding box center [493, 147] width 208 height 13
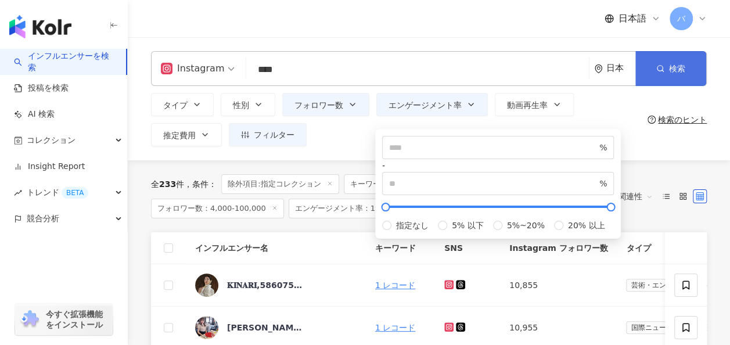
click at [664, 78] on button "検索" at bounding box center [670, 68] width 71 height 35
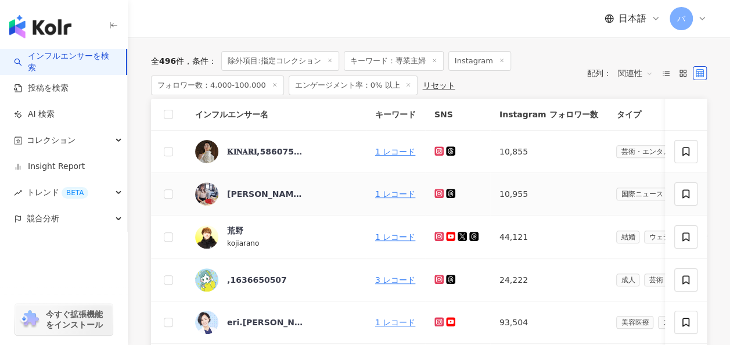
scroll to position [58, 0]
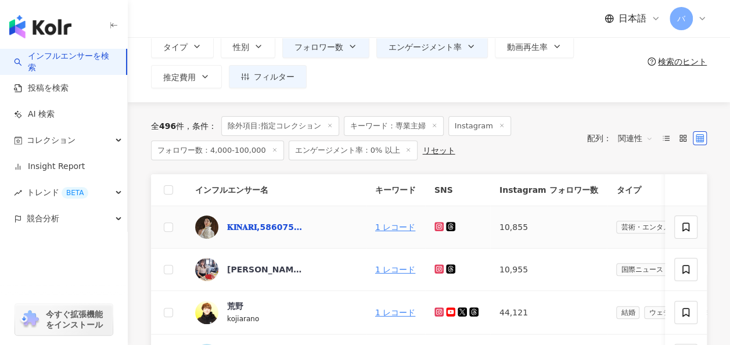
click at [271, 222] on div "𝐊𝐈𝐍𝐀𝐑𝐈,586075543" at bounding box center [265, 227] width 76 height 12
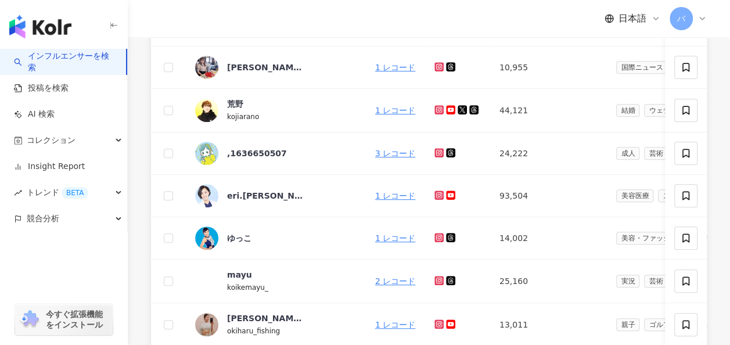
scroll to position [0, 0]
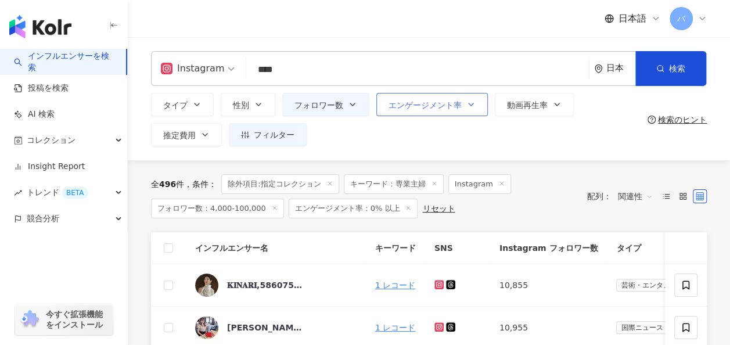
click at [436, 107] on span "エンゲージメント率" at bounding box center [425, 104] width 73 height 9
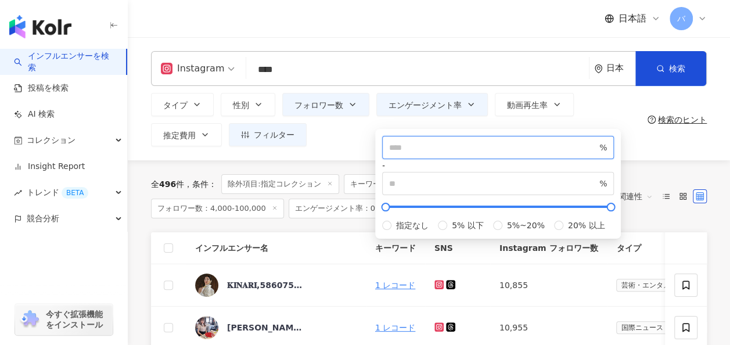
drag, startPoint x: 426, startPoint y: 157, endPoint x: 382, endPoint y: 153, distance: 44.9
click at [382, 153] on div "*** % - % 指定なし 5% 以下 5%~20% 20% 以上" at bounding box center [498, 184] width 246 height 110
type input "*"
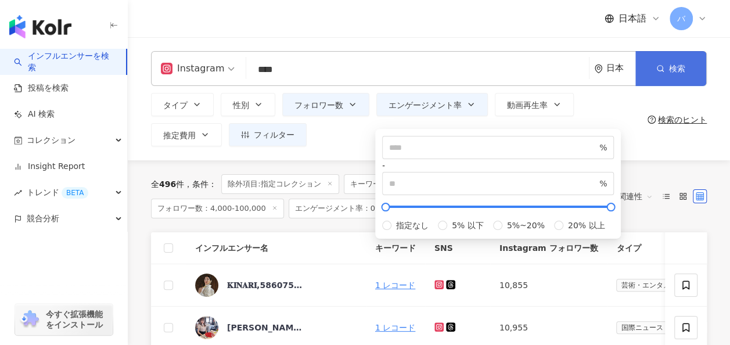
click at [653, 70] on button "検索" at bounding box center [670, 68] width 71 height 35
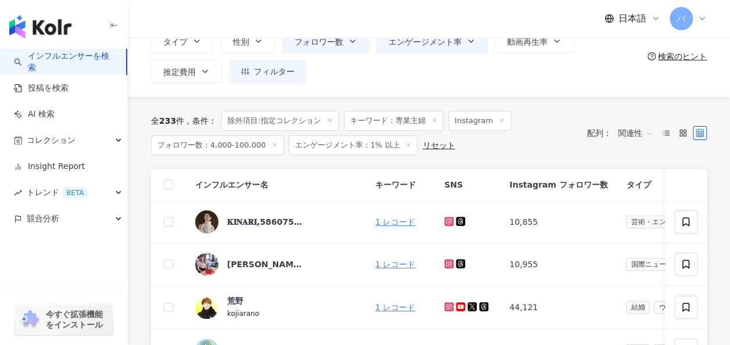
scroll to position [63, 0]
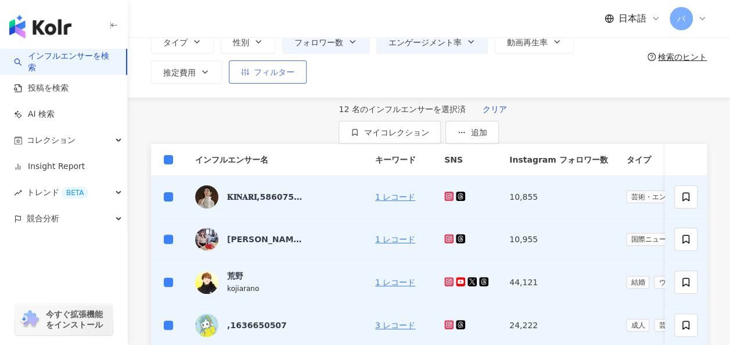
click at [268, 69] on span "フィルター" at bounding box center [274, 71] width 41 height 9
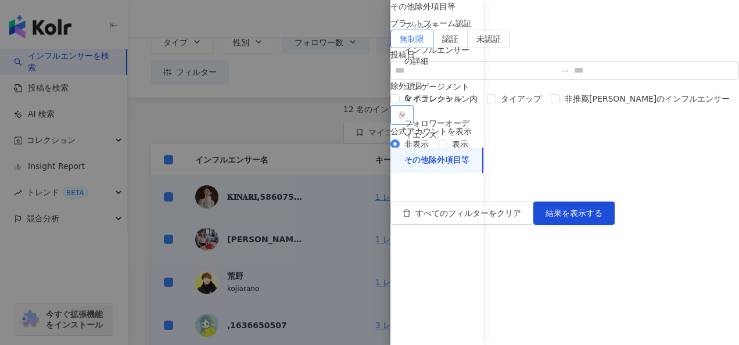
click at [462, 163] on div "その他除外項目等" at bounding box center [436, 161] width 65 height 12
click at [358, 127] on div at bounding box center [369, 172] width 739 height 345
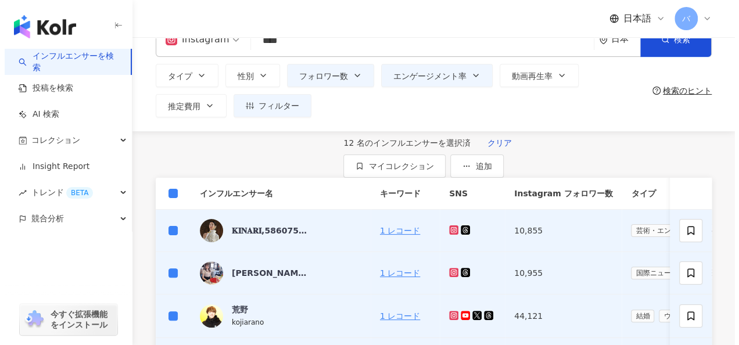
scroll to position [0, 0]
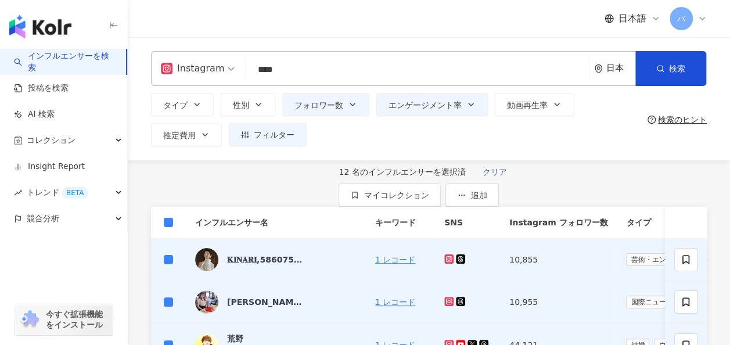
click at [483, 177] on span "クリア" at bounding box center [495, 171] width 24 height 9
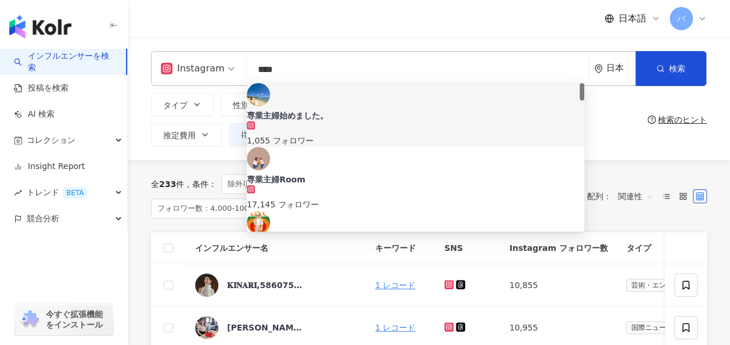
drag, startPoint x: 299, startPoint y: 69, endPoint x: 249, endPoint y: 69, distance: 50.5
click at [251, 69] on input "****" at bounding box center [417, 70] width 333 height 22
click at [222, 24] on div "日本語 バ" at bounding box center [429, 18] width 556 height 37
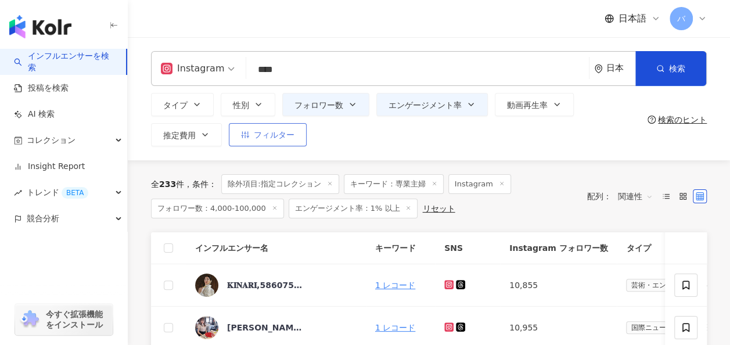
click at [275, 135] on span "フィルター" at bounding box center [274, 134] width 41 height 9
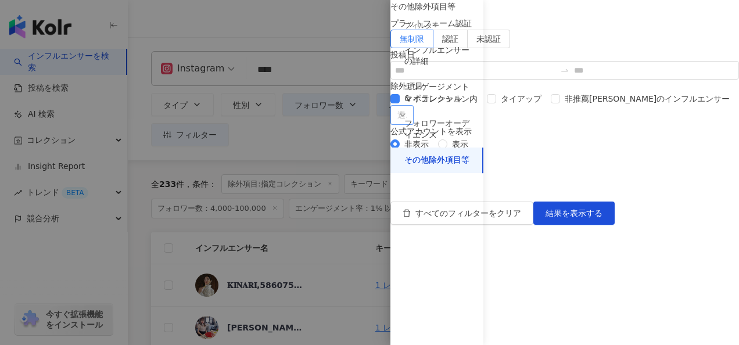
click at [399, 120] on div at bounding box center [396, 115] width 6 height 9
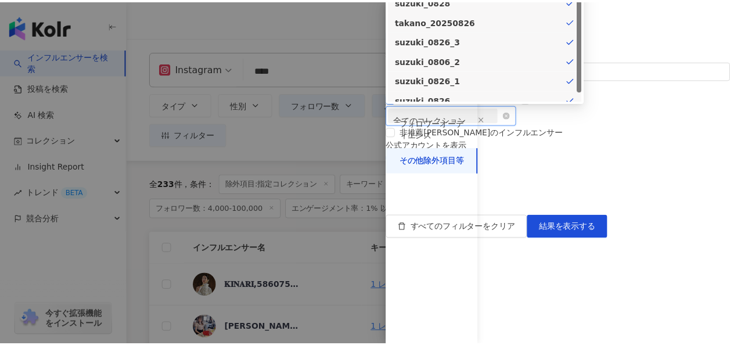
scroll to position [10, 0]
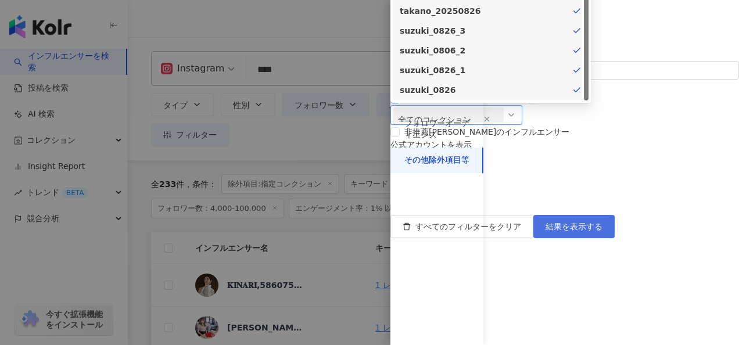
click at [602, 231] on span "結果を表示する" at bounding box center [573, 226] width 57 height 9
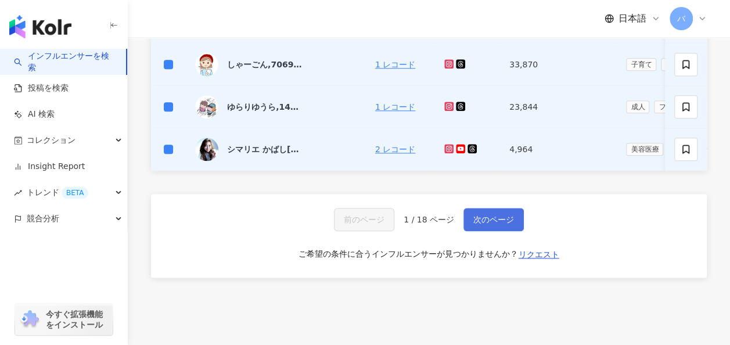
click at [499, 224] on span "次のページ" at bounding box center [493, 219] width 41 height 9
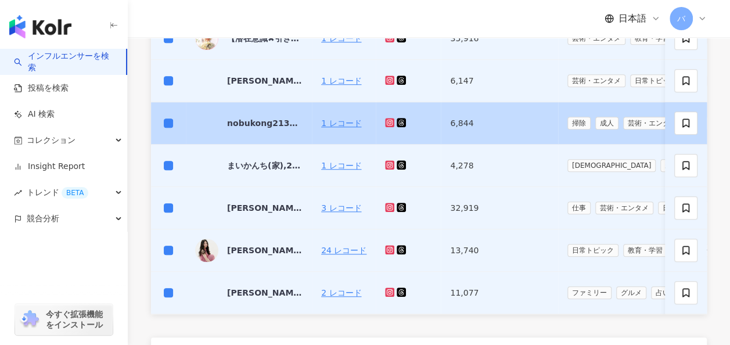
scroll to position [527, 0]
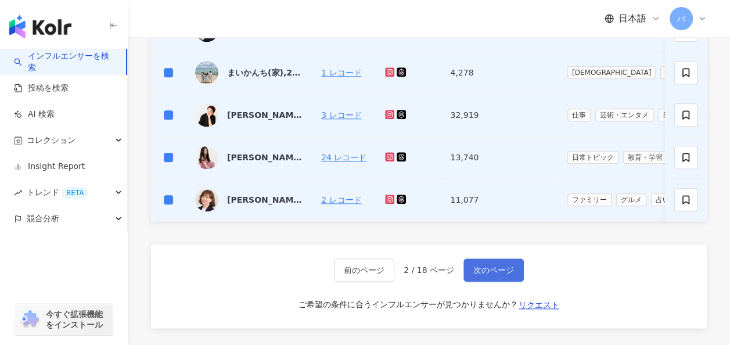
click at [493, 282] on button "次のページ" at bounding box center [494, 269] width 60 height 23
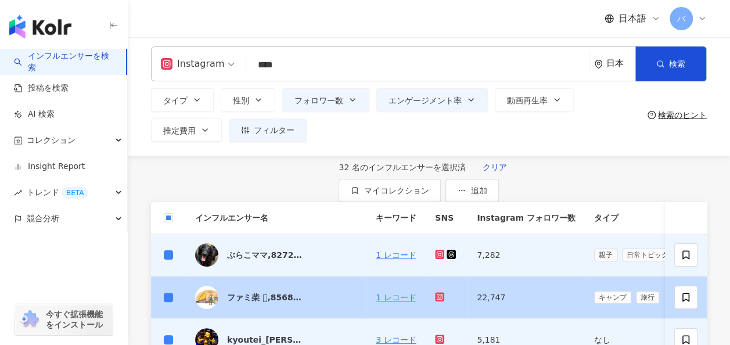
scroll to position [0, 0]
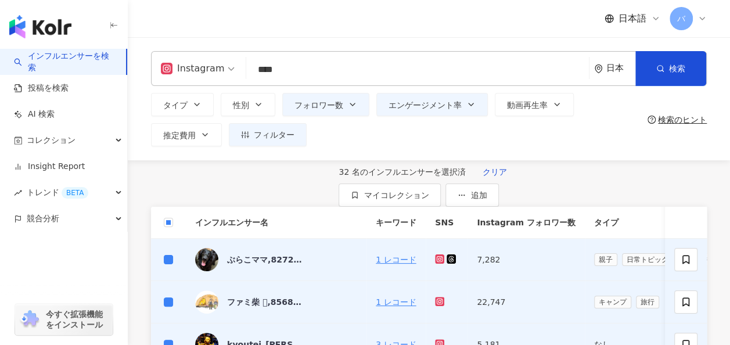
click at [311, 71] on input "****" at bounding box center [417, 70] width 333 height 22
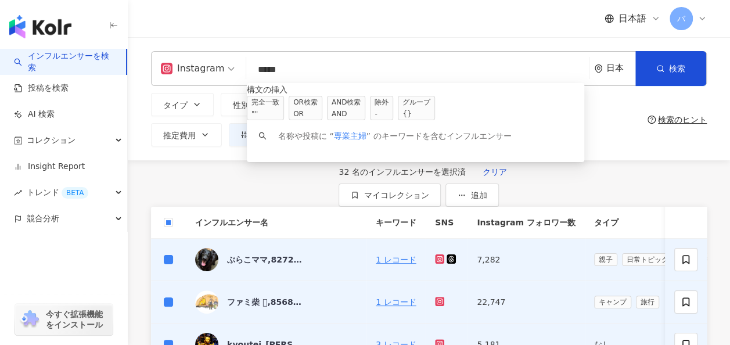
type input "****"
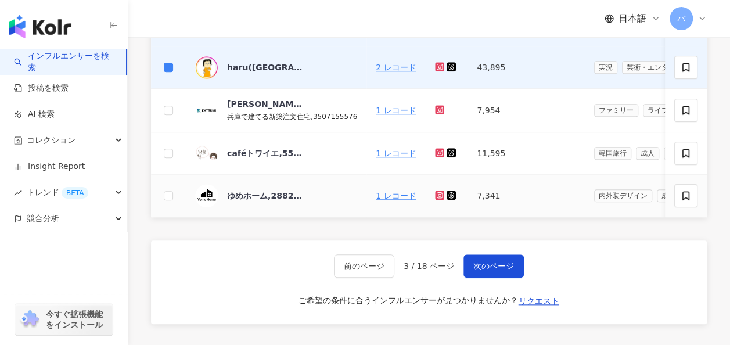
scroll to position [523, 0]
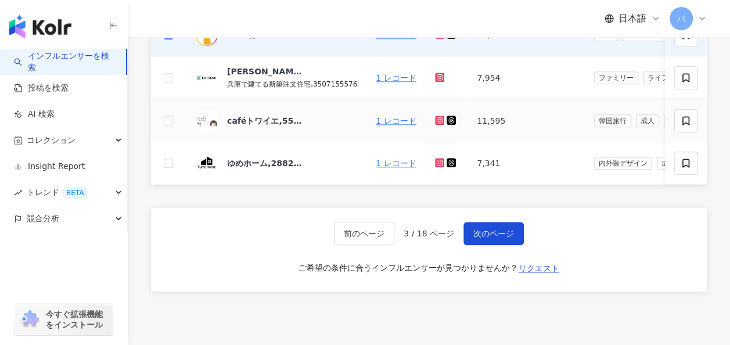
click at [176, 135] on td at bounding box center [168, 121] width 35 height 42
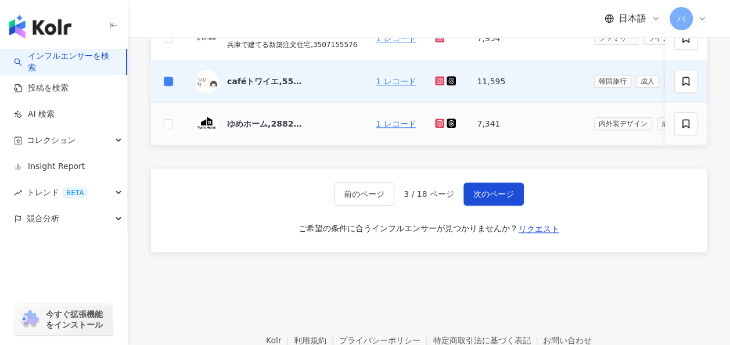
scroll to position [581, 0]
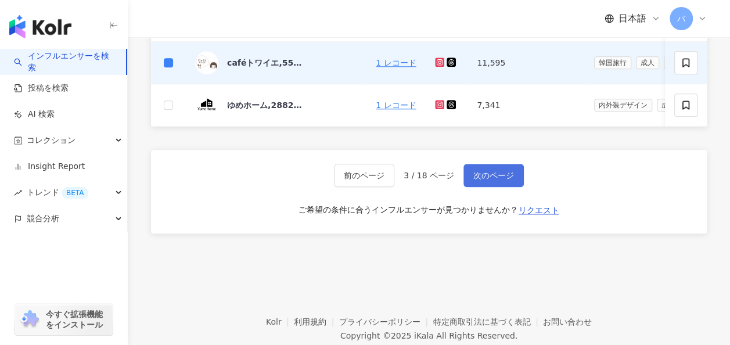
click at [490, 187] on button "次のページ" at bounding box center [494, 175] width 60 height 23
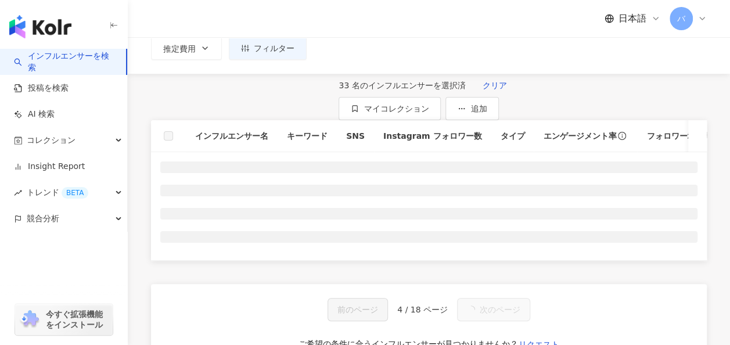
scroll to position [63, 0]
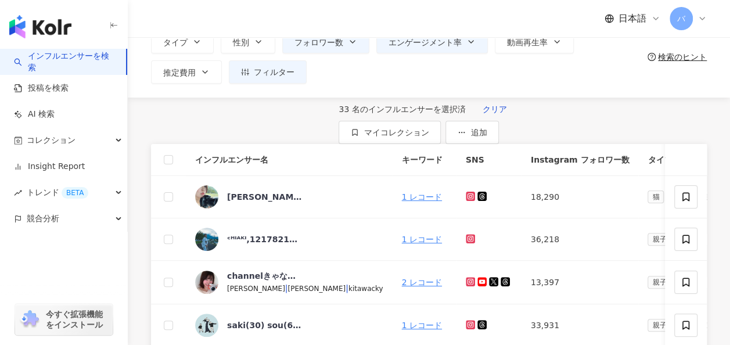
click at [173, 176] on th at bounding box center [168, 160] width 35 height 32
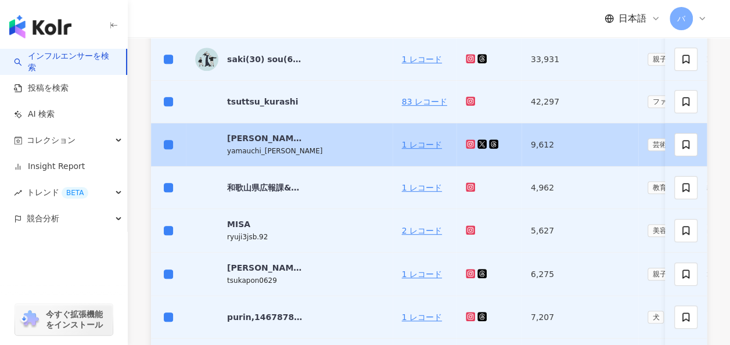
scroll to position [353, 0]
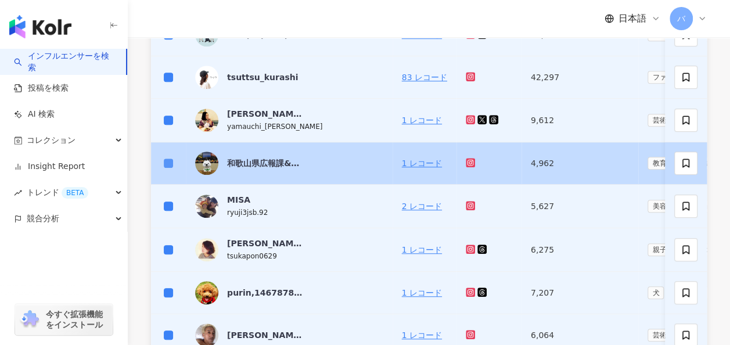
click at [167, 170] on label at bounding box center [168, 163] width 9 height 13
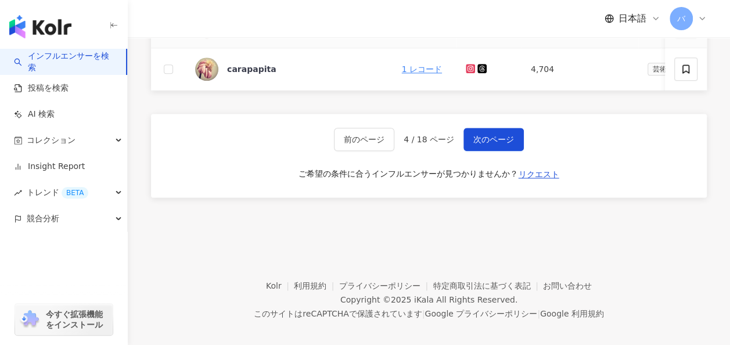
scroll to position [698, 0]
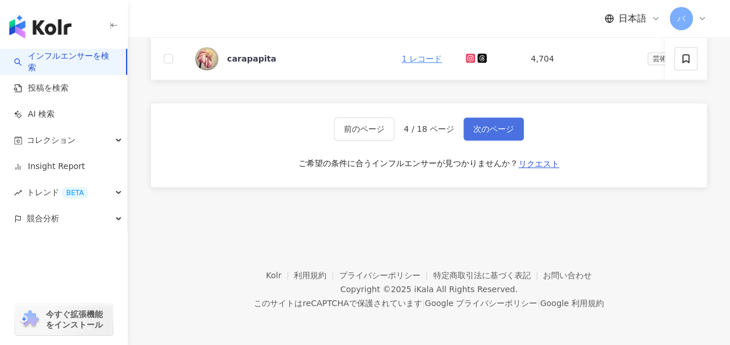
click at [487, 132] on span "次のページ" at bounding box center [493, 128] width 41 height 9
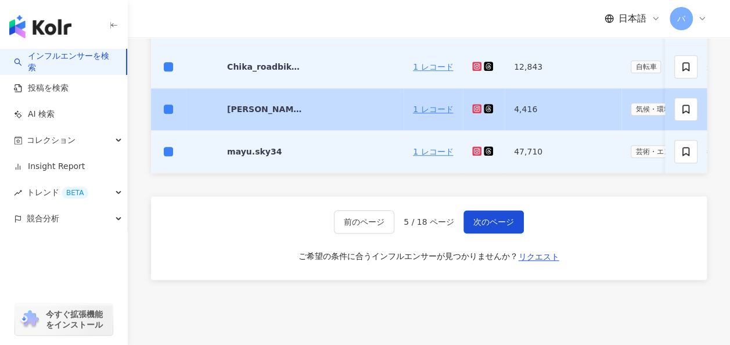
scroll to position [586, 0]
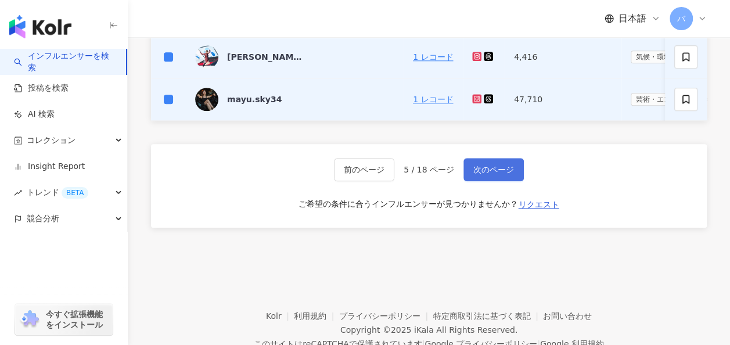
click at [477, 174] on span "次のページ" at bounding box center [493, 169] width 41 height 9
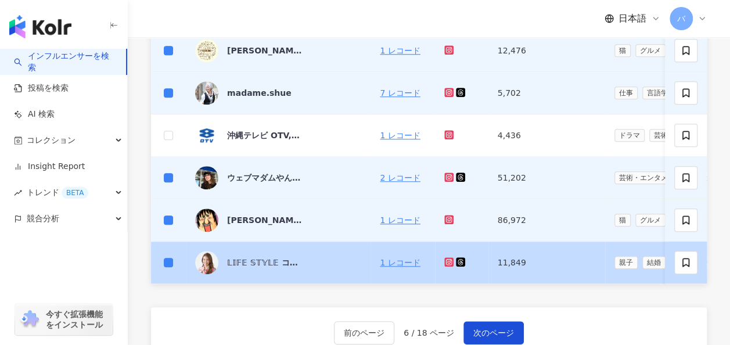
scroll to position [694, 0]
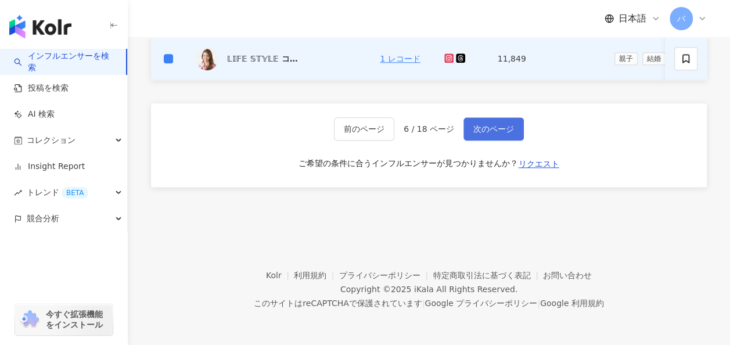
click at [491, 123] on button "次のページ" at bounding box center [494, 128] width 60 height 23
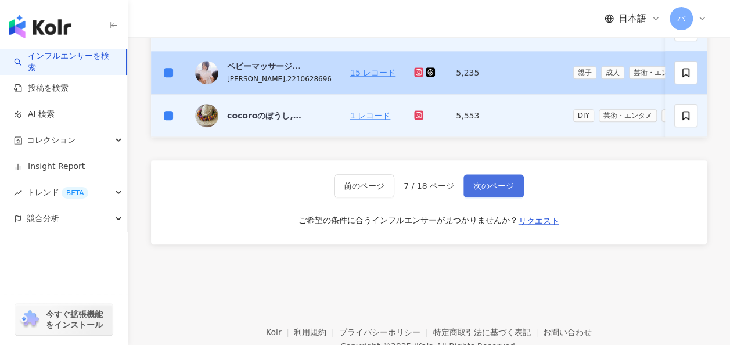
scroll to position [581, 0]
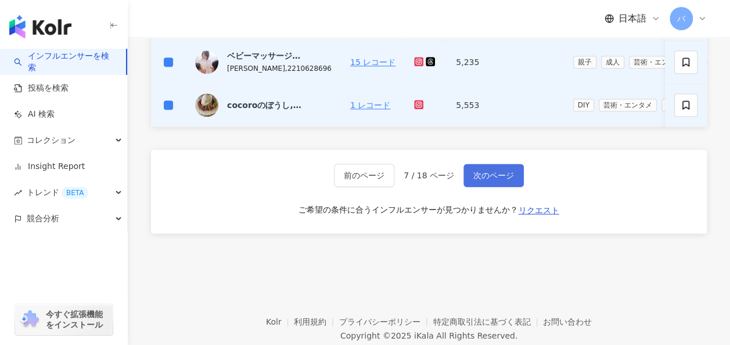
click at [503, 180] on span "次のページ" at bounding box center [493, 175] width 41 height 9
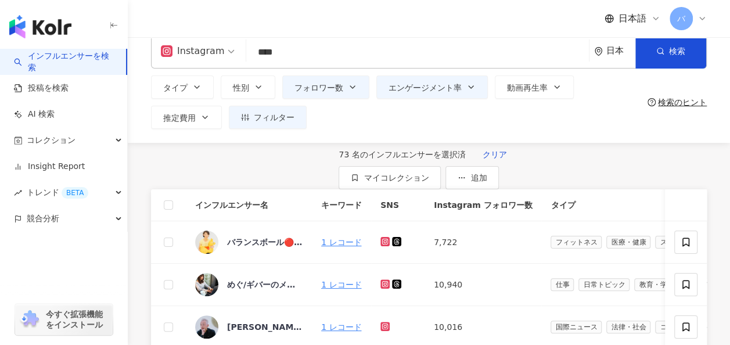
scroll to position [0, 0]
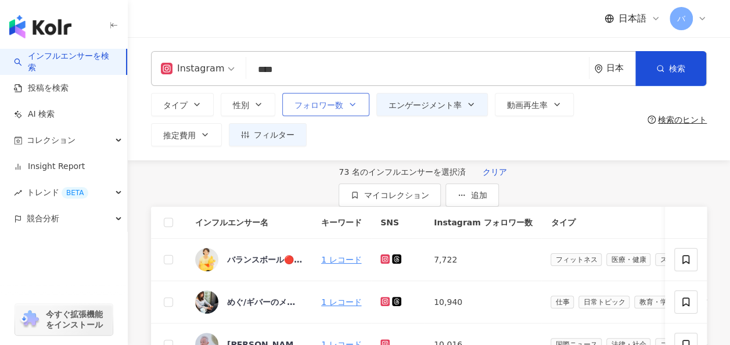
click at [345, 106] on button "フォロワー数" at bounding box center [325, 104] width 87 height 23
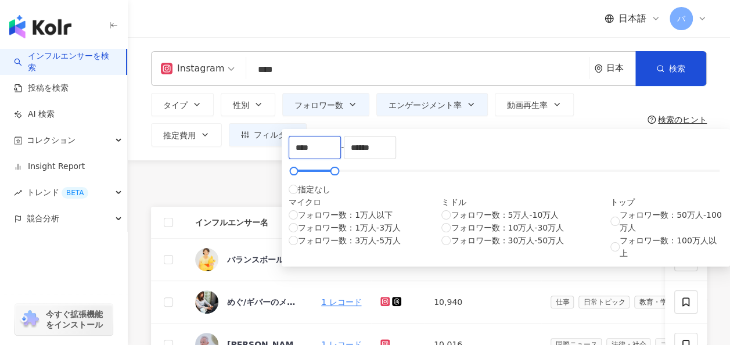
drag, startPoint x: 311, startPoint y: 153, endPoint x: 249, endPoint y: 152, distance: 62.8
click at [249, 152] on div "Instagram **** 日本 検索 8c2ea254-4c51-4ef2-928a-8e0328076545 専業主婦始めました。 1,055 フォロワ…" at bounding box center [429, 98] width 602 height 123
type input "****"
click at [425, 129] on div "**** - ****** 指定なし マイクロ フォロワー数：1万人以下 フォロワー数：1万人-3万人 フォロワー数：3万人-5万人 ミドル フォロワー数：5…" at bounding box center [506, 198] width 448 height 138
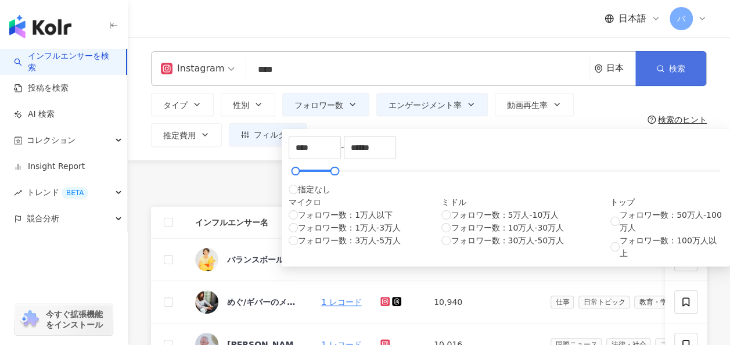
click at [653, 60] on button "検索" at bounding box center [670, 68] width 71 height 35
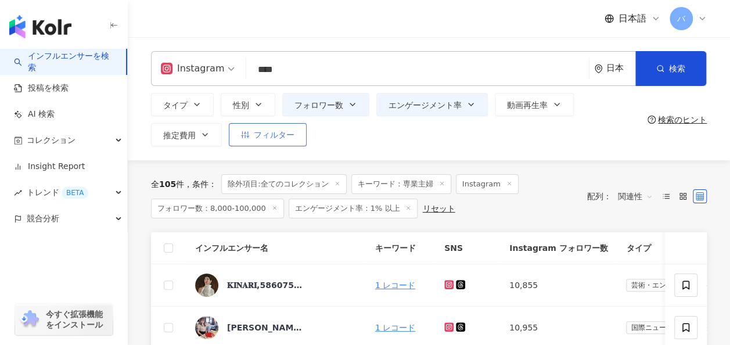
click at [290, 139] on span "フィルター" at bounding box center [274, 134] width 41 height 9
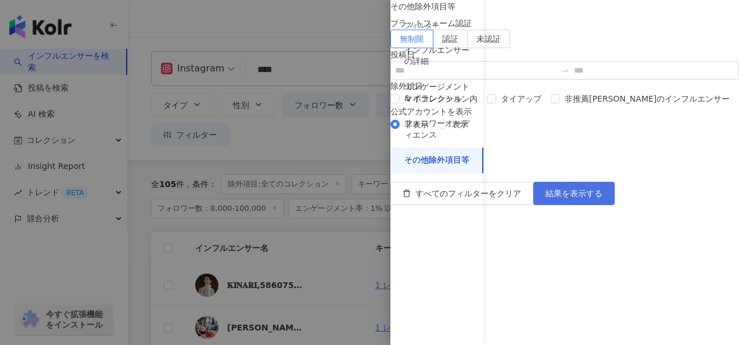
click at [602, 198] on span "結果を表示する" at bounding box center [573, 193] width 57 height 9
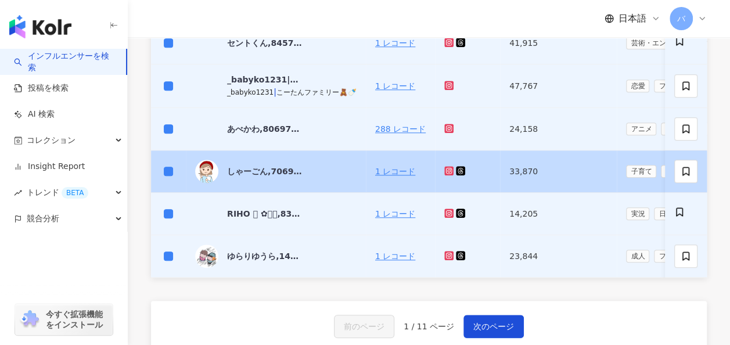
scroll to position [523, 0]
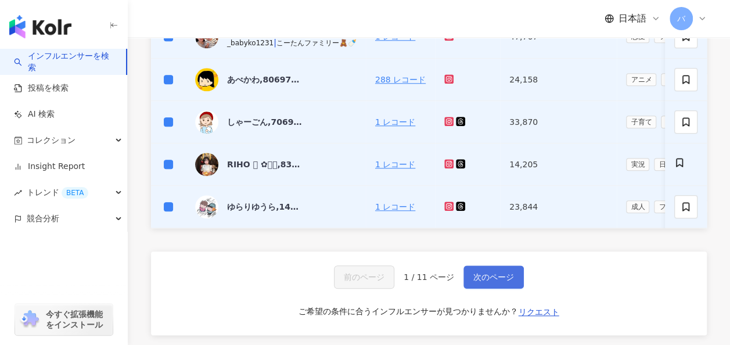
click at [501, 282] on span "次のページ" at bounding box center [493, 276] width 41 height 9
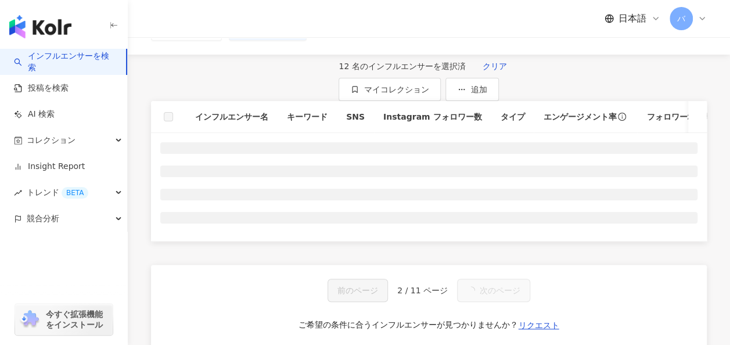
scroll to position [63, 0]
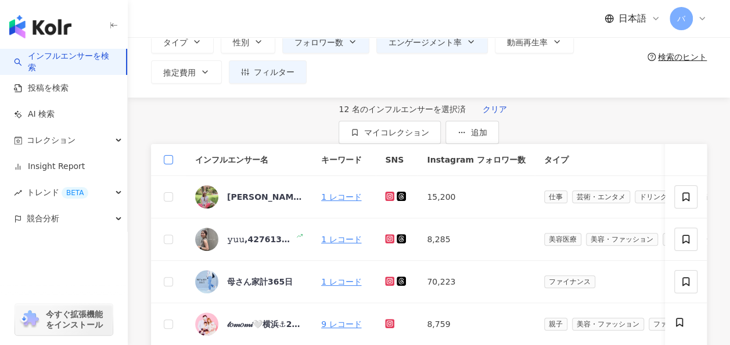
click at [164, 166] on label at bounding box center [168, 159] width 9 height 13
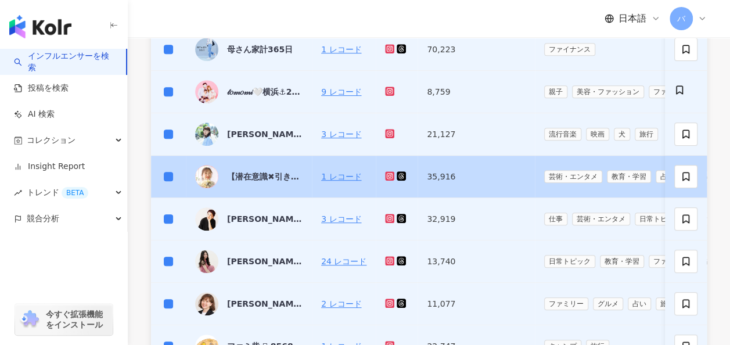
scroll to position [527, 0]
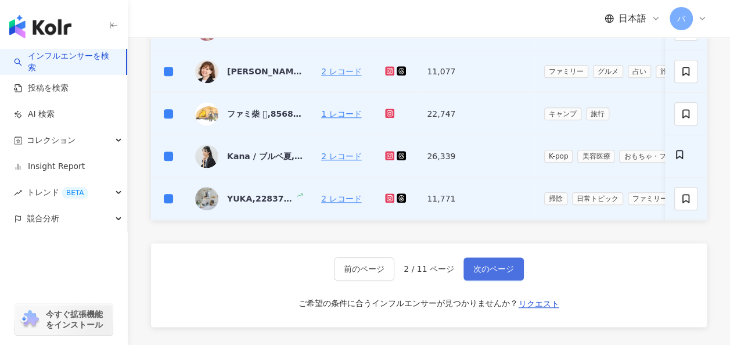
click at [493, 274] on span "次のページ" at bounding box center [493, 268] width 41 height 9
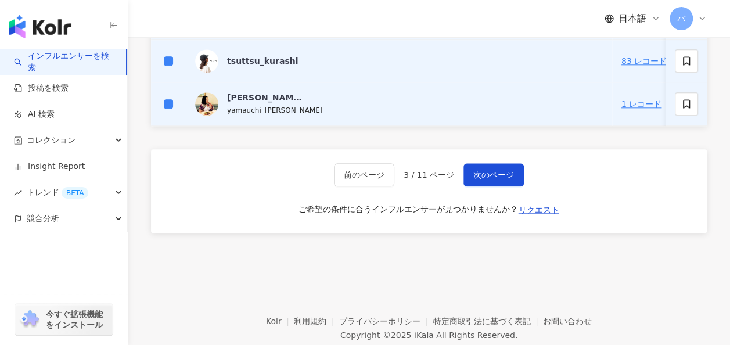
scroll to position [644, 0]
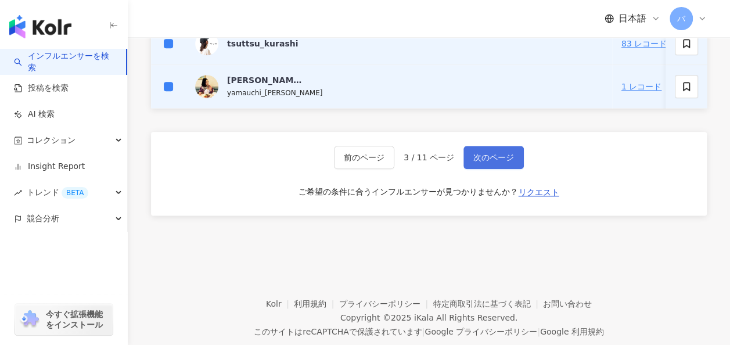
click at [480, 162] on span "次のページ" at bounding box center [493, 157] width 41 height 9
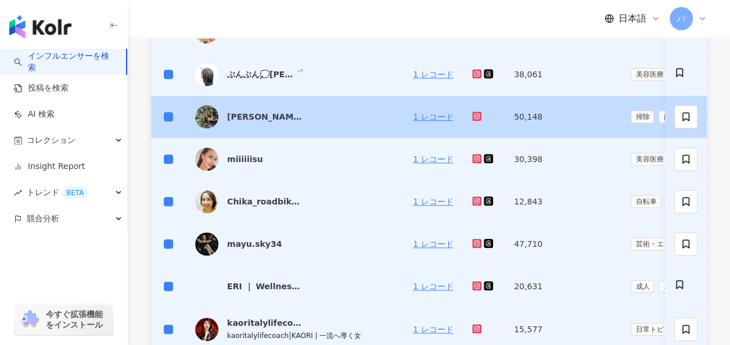
scroll to position [527, 0]
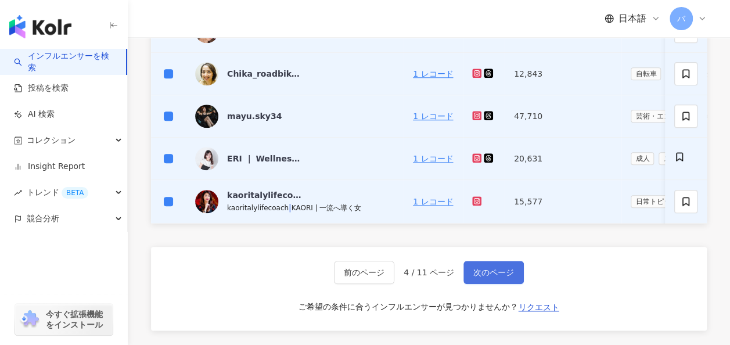
click at [482, 284] on button "次のページ" at bounding box center [494, 272] width 60 height 23
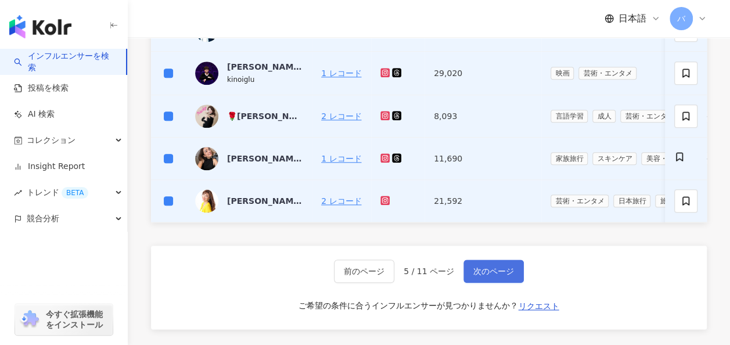
click at [505, 276] on span "次のページ" at bounding box center [493, 271] width 41 height 9
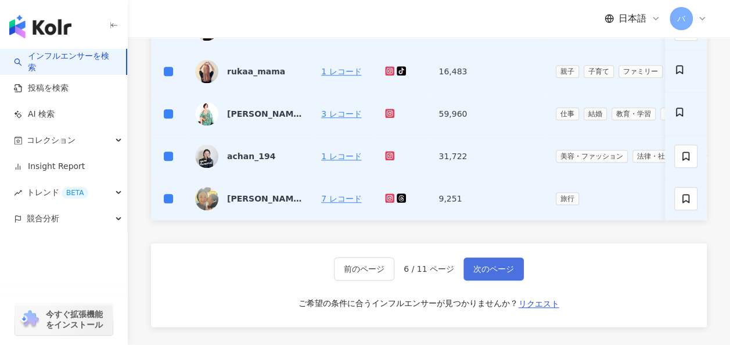
click at [493, 274] on span "次のページ" at bounding box center [493, 268] width 41 height 9
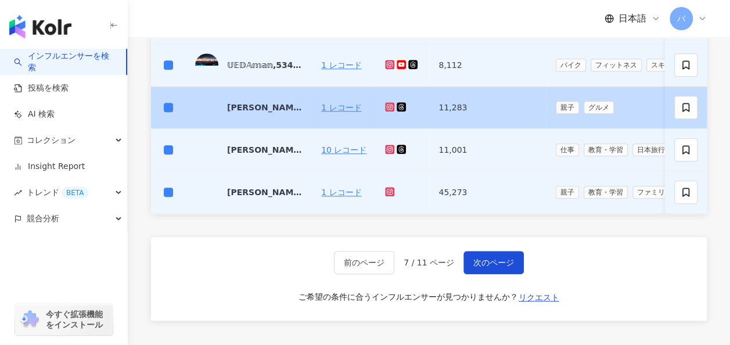
scroll to position [586, 0]
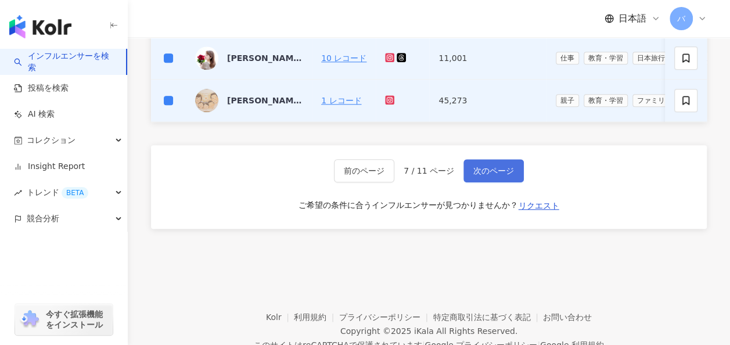
click at [484, 175] on span "次のページ" at bounding box center [493, 170] width 41 height 9
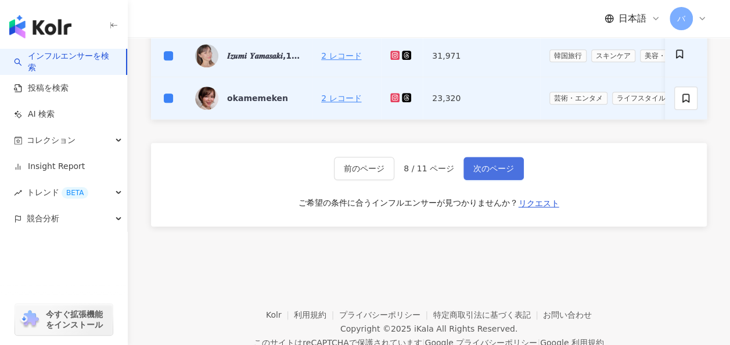
click at [479, 173] on span "次のページ" at bounding box center [493, 168] width 41 height 9
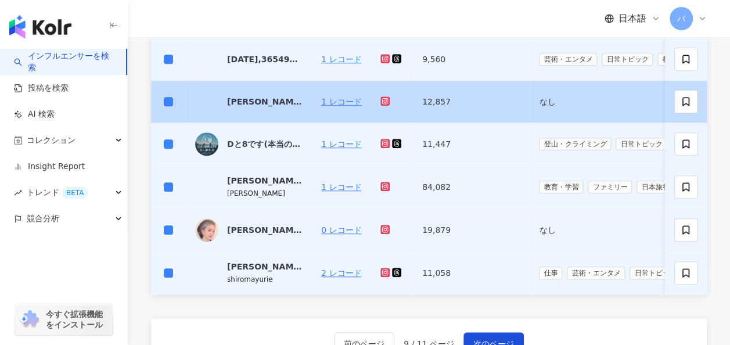
scroll to position [465, 0]
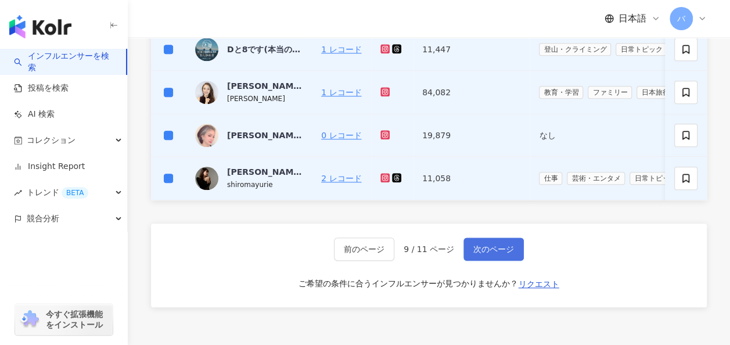
click at [485, 261] on button "次のページ" at bounding box center [494, 249] width 60 height 23
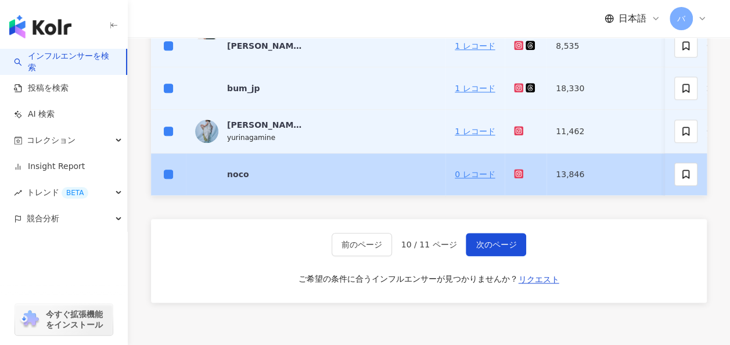
scroll to position [581, 0]
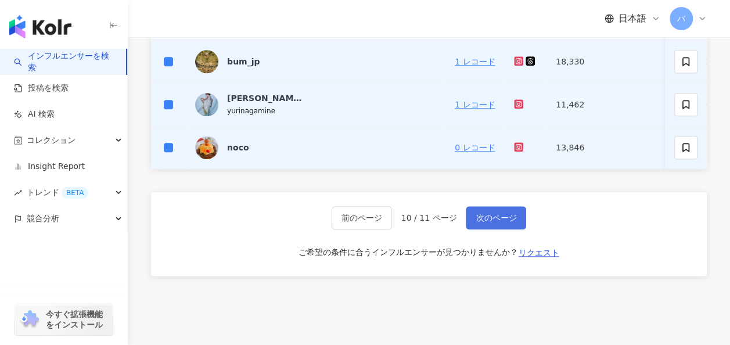
click at [486, 222] on span "次のページ" at bounding box center [496, 217] width 41 height 9
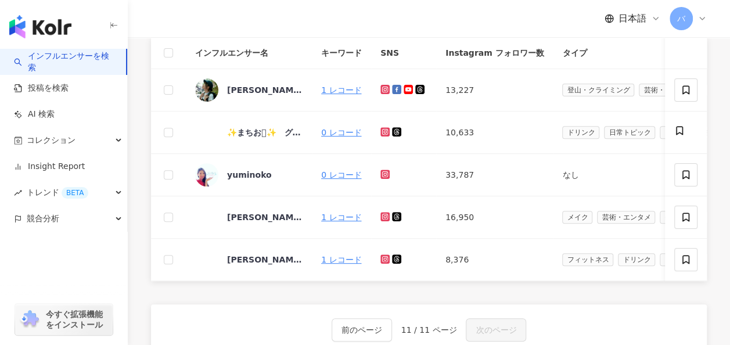
scroll to position [165, 0]
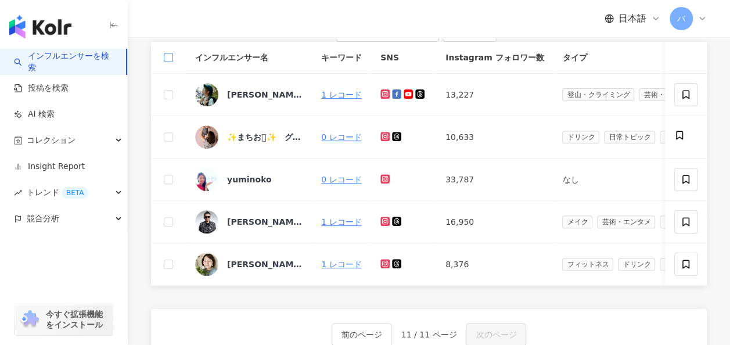
click at [168, 64] on label at bounding box center [168, 57] width 9 height 13
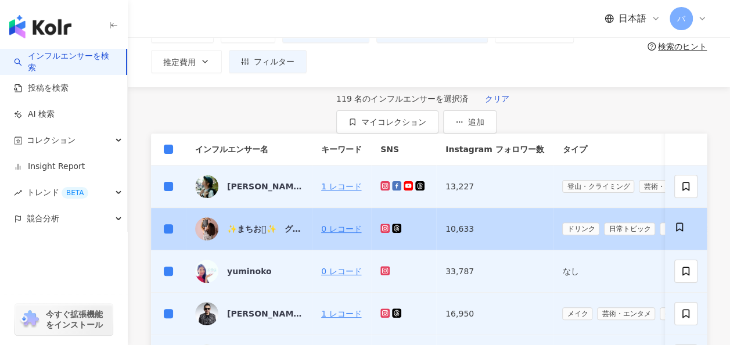
scroll to position [49, 0]
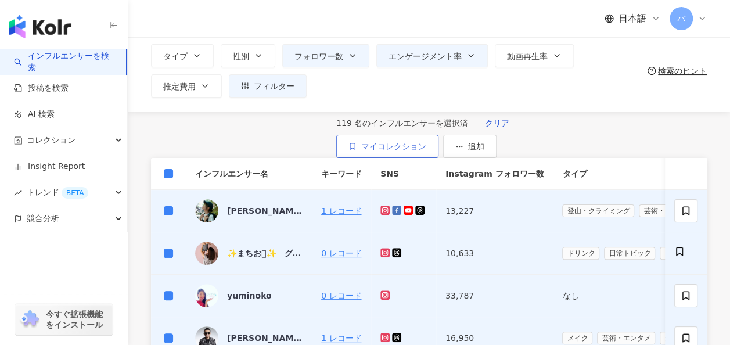
click at [439, 152] on button "マイコレクション" at bounding box center [387, 146] width 102 height 23
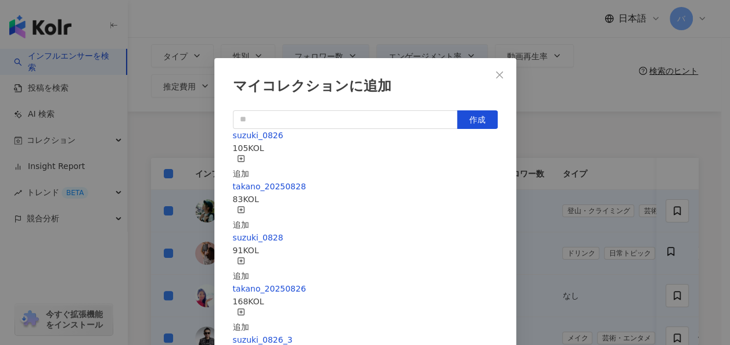
scroll to position [16, 0]
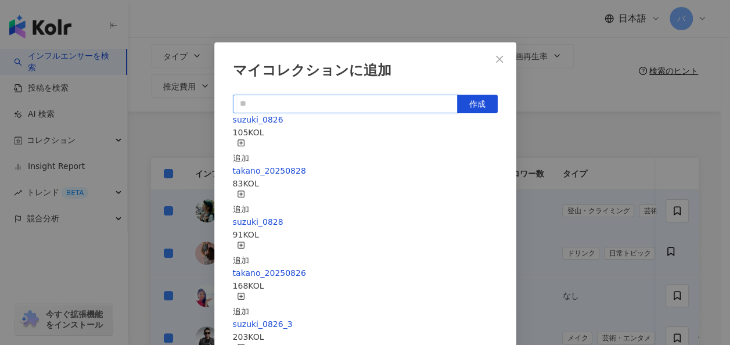
click at [358, 98] on input "text" at bounding box center [345, 104] width 225 height 19
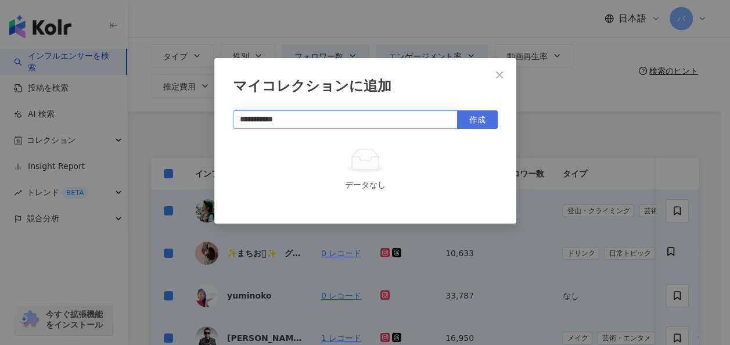
click at [476, 115] on span "作成" at bounding box center [477, 119] width 16 height 9
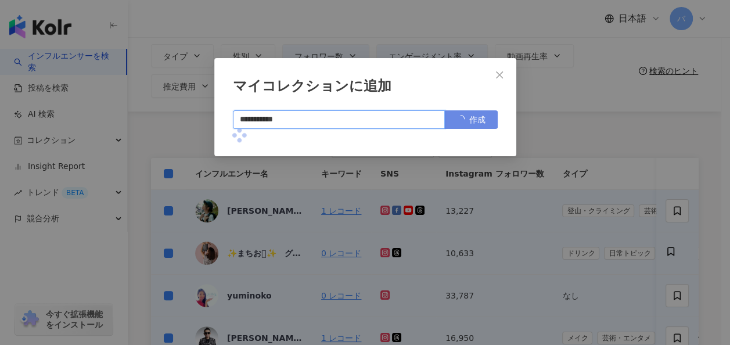
type input "**********"
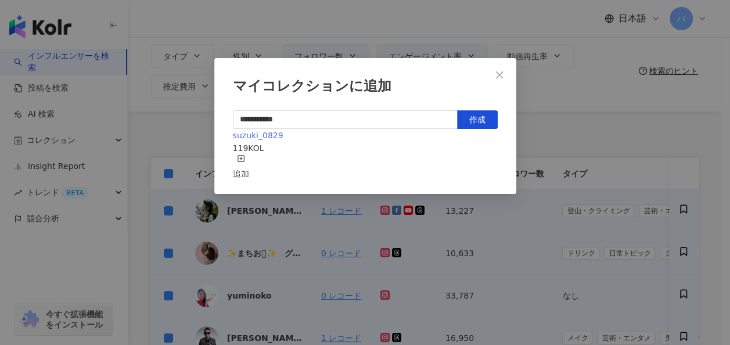
click at [254, 140] on span "suzuki_0829" at bounding box center [258, 135] width 51 height 9
click at [501, 70] on span "Close" at bounding box center [499, 74] width 23 height 9
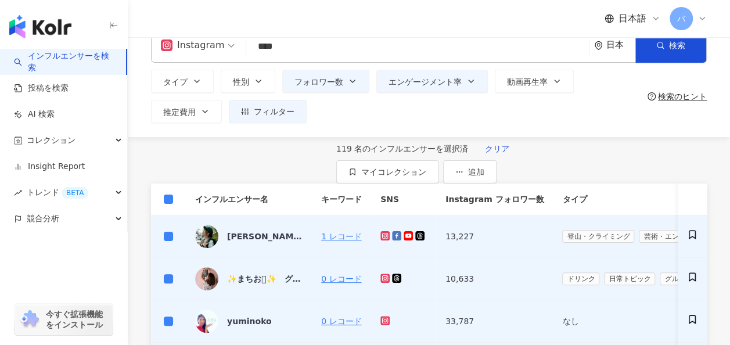
scroll to position [0, 0]
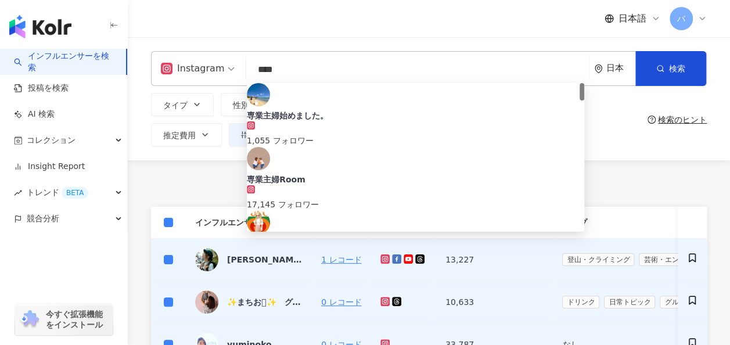
drag, startPoint x: 253, startPoint y: 64, endPoint x: 231, endPoint y: 63, distance: 22.1
click at [231, 63] on div "Instagram **** 日本 検索 8c2ea254-4c51-4ef2-928a-8e0328076545 専業主婦始めました。 1,055 フォロワ…" at bounding box center [429, 68] width 556 height 35
paste input "***"
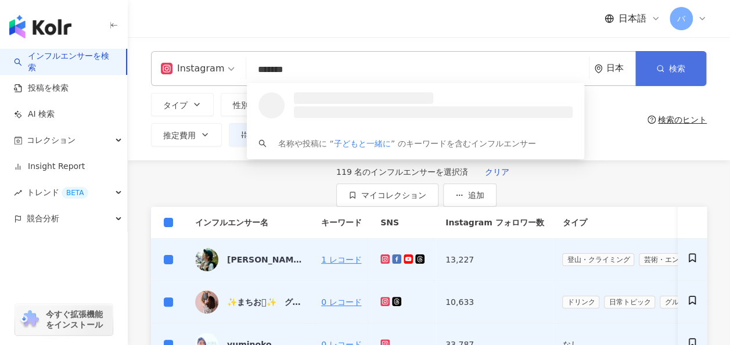
type input "*******"
click at [663, 71] on line "button" at bounding box center [663, 71] width 2 height 2
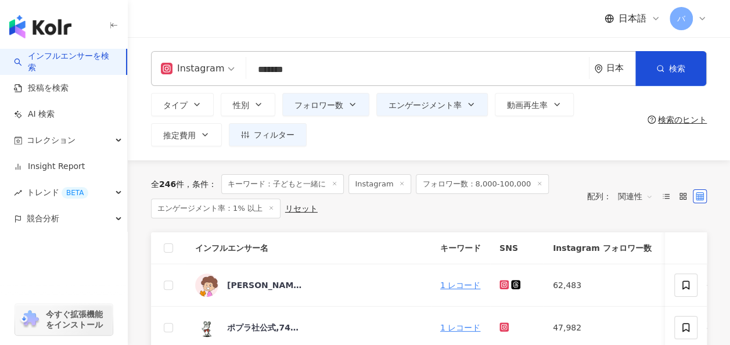
click at [346, 68] on input "*******" at bounding box center [417, 70] width 333 height 22
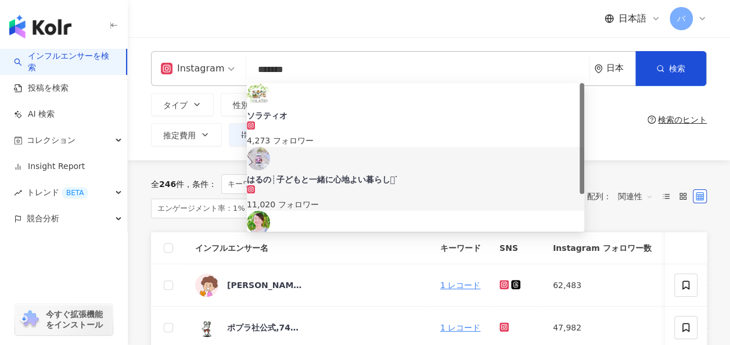
click at [229, 150] on div "Instagram ******* 日本 検索 05a1e423-2bfd-41bc-9791-187d50162efb 1eb446f2-a1b5-401c…" at bounding box center [429, 98] width 602 height 123
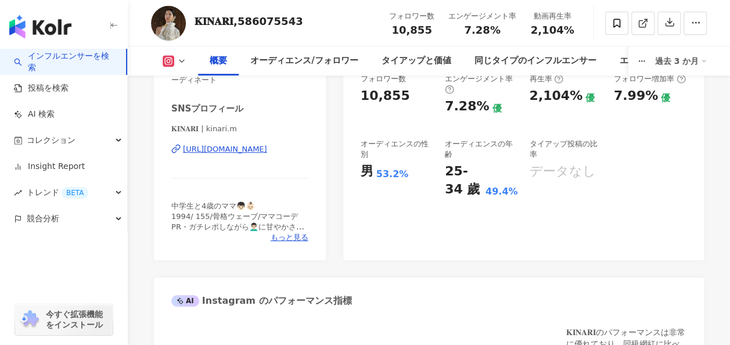
scroll to position [174, 0]
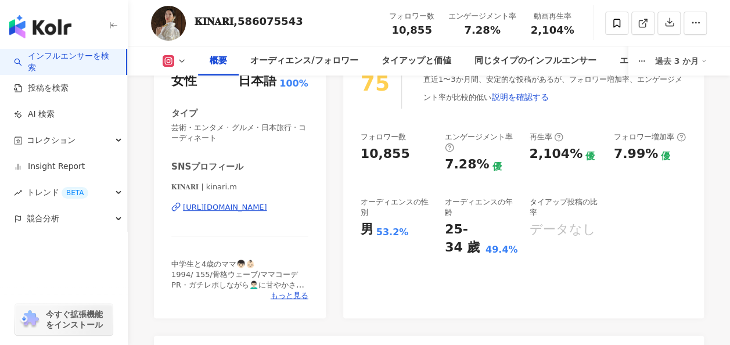
click at [260, 206] on div "[URL][DOMAIN_NAME]" at bounding box center [225, 207] width 84 height 10
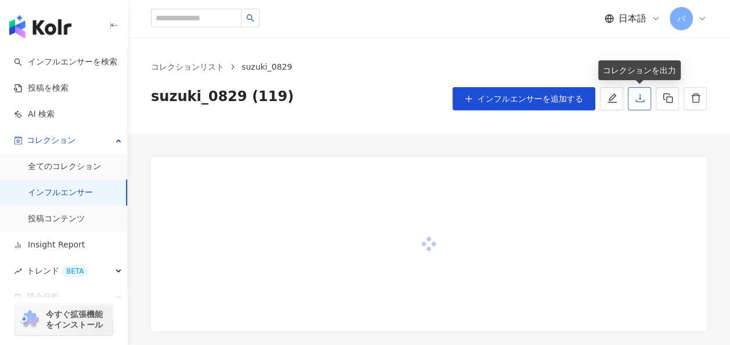
click at [648, 93] on button "button" at bounding box center [639, 98] width 23 height 23
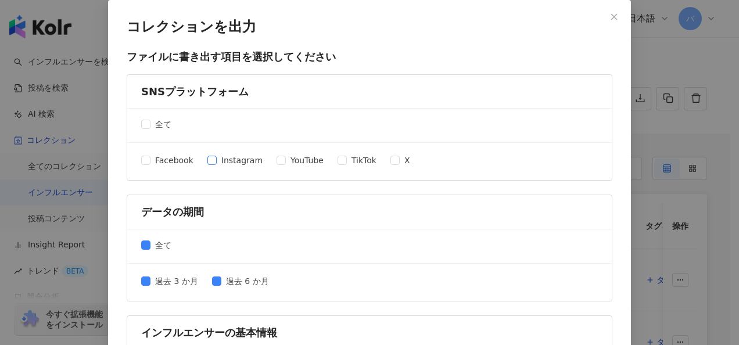
click at [227, 160] on span "Instagram" at bounding box center [242, 160] width 51 height 13
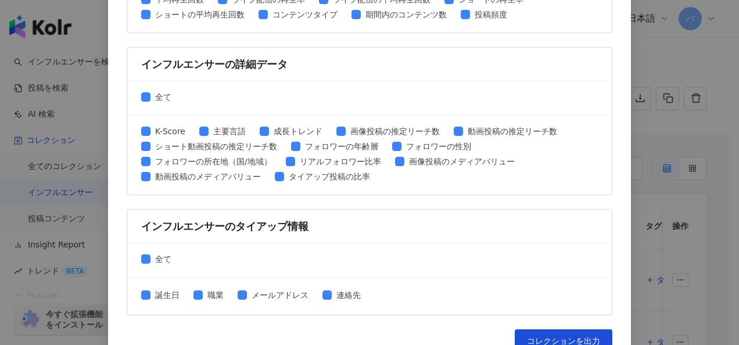
scroll to position [598, 0]
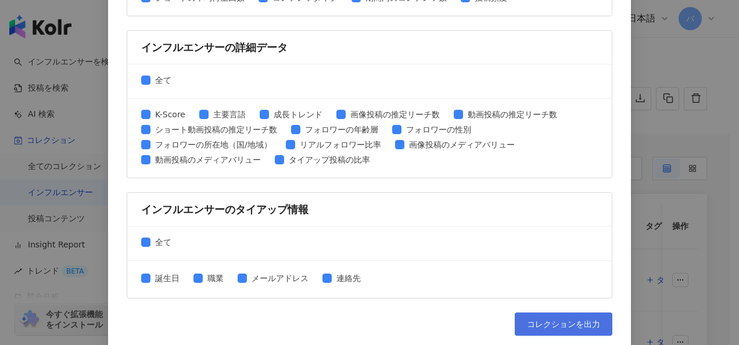
click at [551, 319] on span "コレクションを出力" at bounding box center [563, 323] width 73 height 9
